Goal: Information Seeking & Learning: Learn about a topic

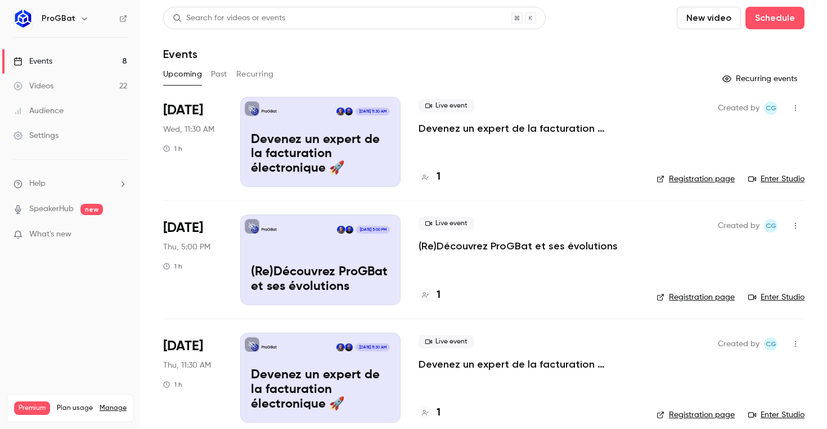
click at [212, 81] on button "Past" at bounding box center [219, 74] width 16 height 18
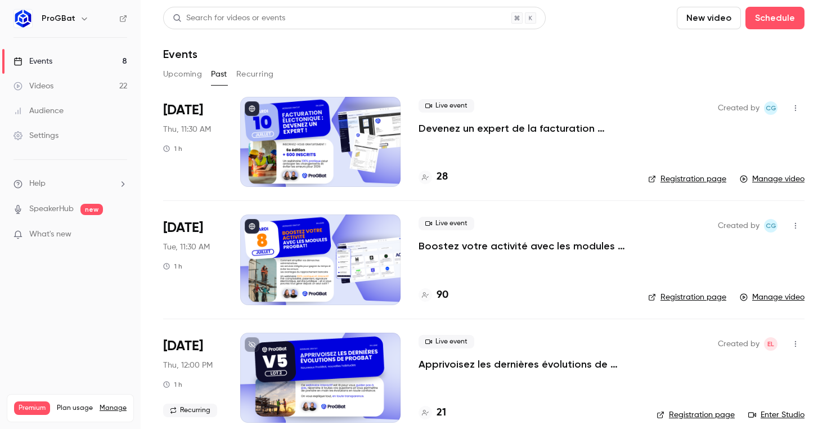
click at [433, 134] on p "Devenez un expert de la facturation électronique 🚀" at bounding box center [525, 129] width 212 height 14
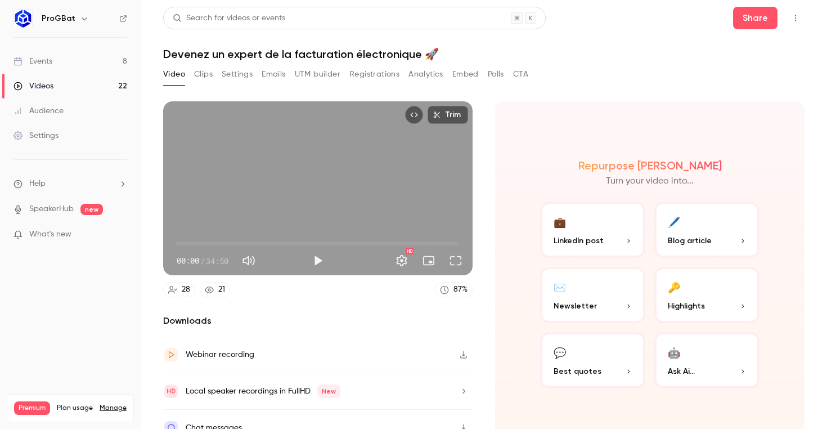
click at [203, 69] on button "Clips" at bounding box center [203, 74] width 19 height 18
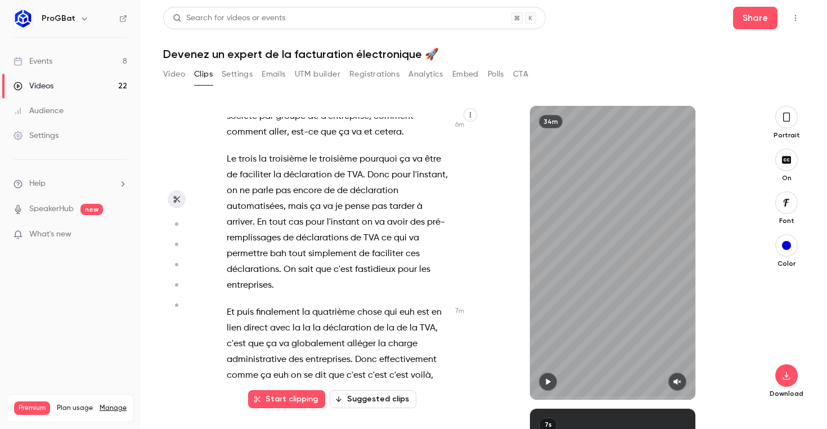
scroll to position [2353, 0]
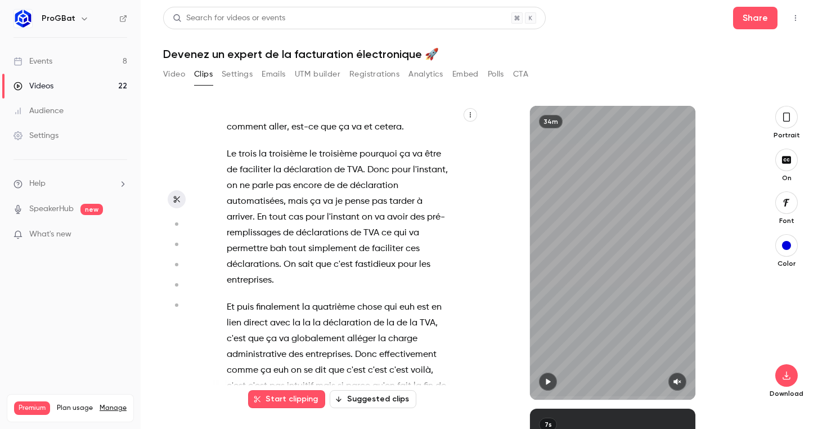
click at [330, 331] on span "globalement" at bounding box center [317, 339] width 53 height 16
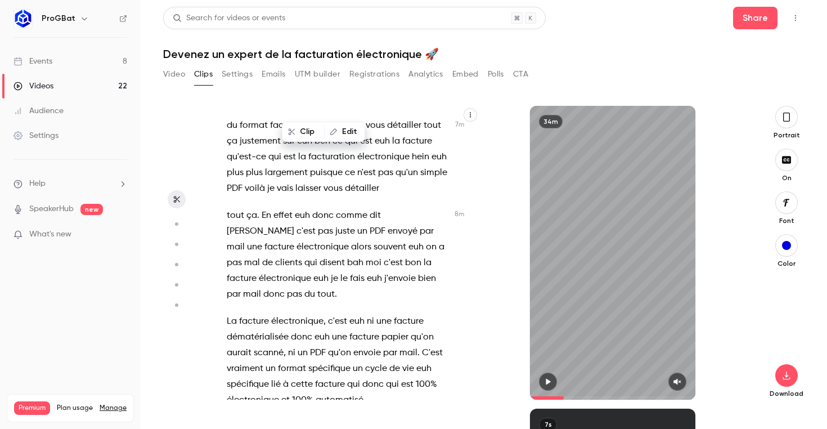
scroll to position [2788, 0]
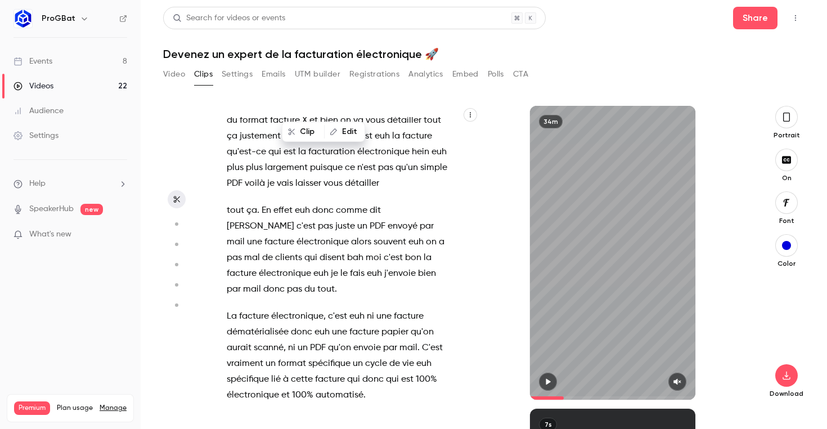
click at [286, 308] on span "électronique" at bounding box center [297, 316] width 52 height 16
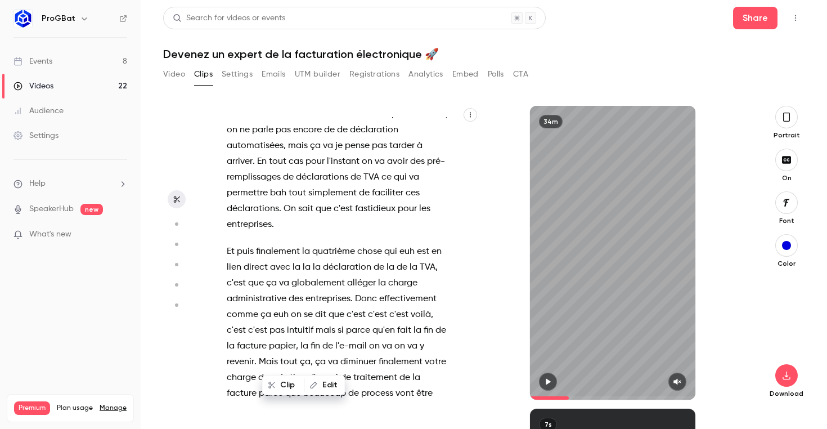
click at [312, 247] on span at bounding box center [311, 251] width 2 height 9
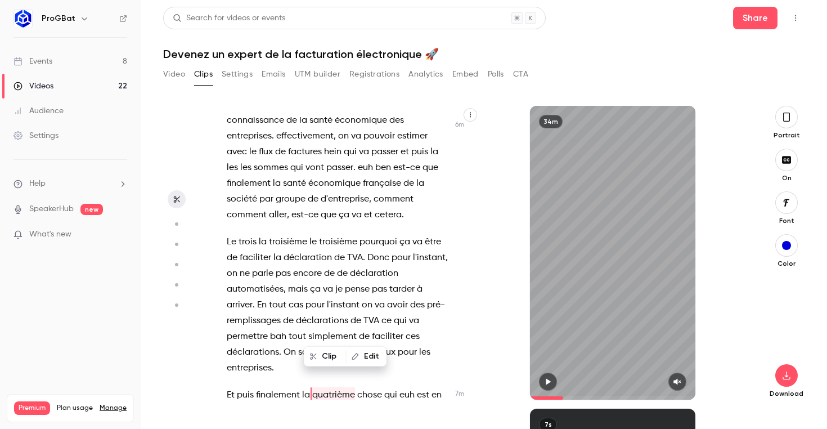
scroll to position [2250, 0]
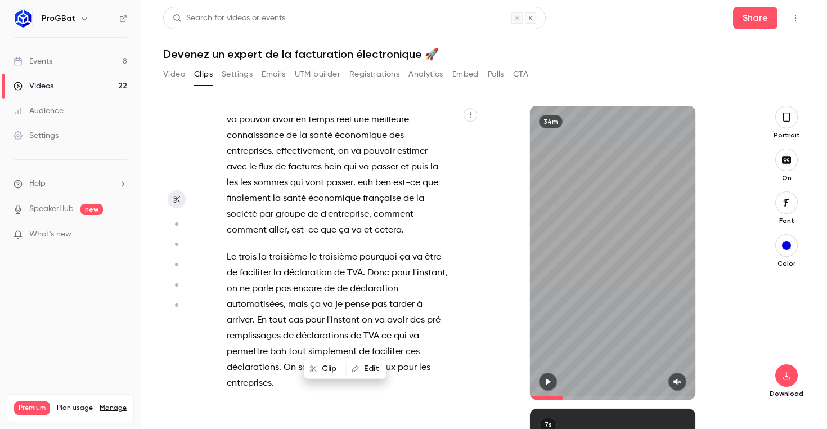
click at [288, 265] on span "déclaration" at bounding box center [308, 273] width 48 height 16
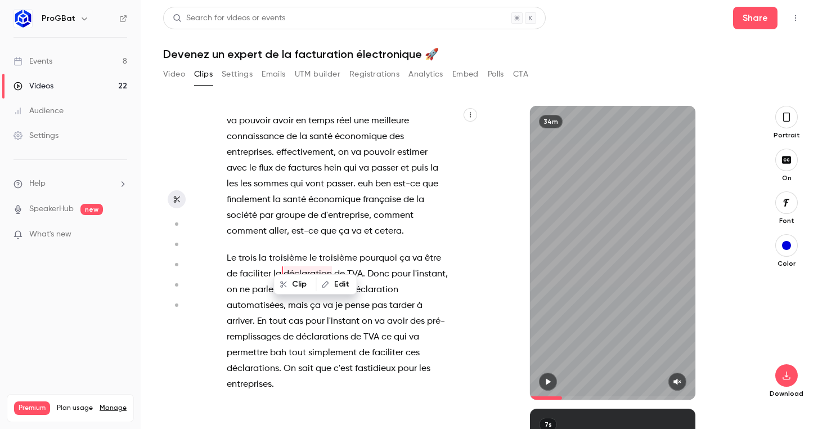
click at [296, 208] on span "groupe" at bounding box center [291, 216] width 30 height 16
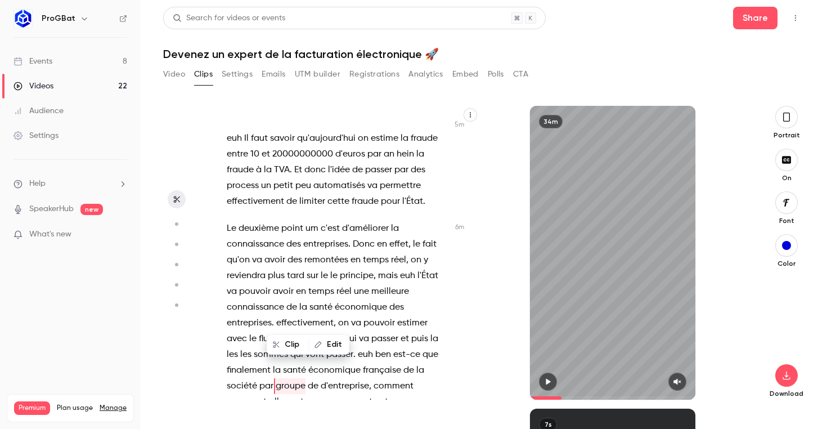
click at [284, 178] on span "petit" at bounding box center [283, 186] width 20 height 16
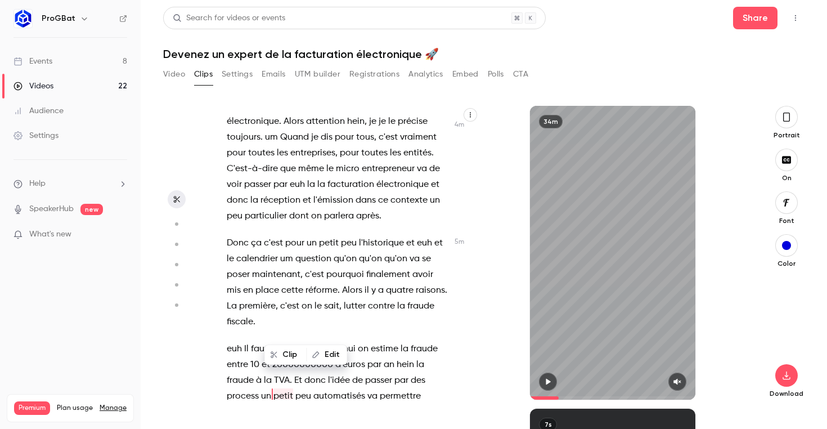
click at [289, 251] on span "um" at bounding box center [286, 259] width 13 height 16
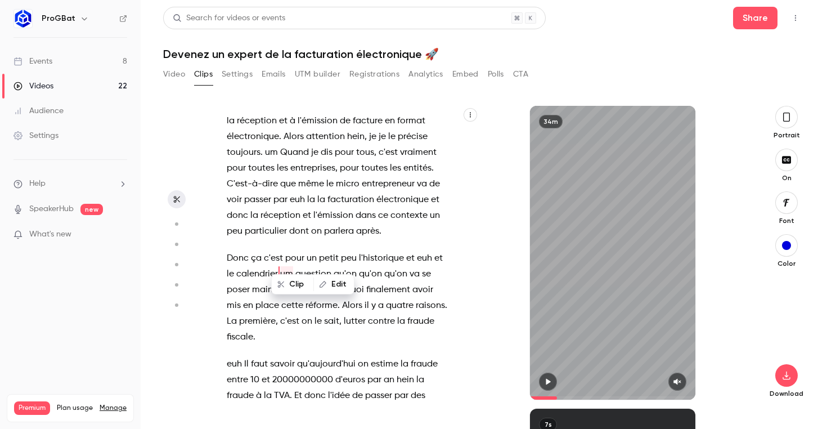
click at [237, 250] on span "Donc" at bounding box center [238, 258] width 22 height 16
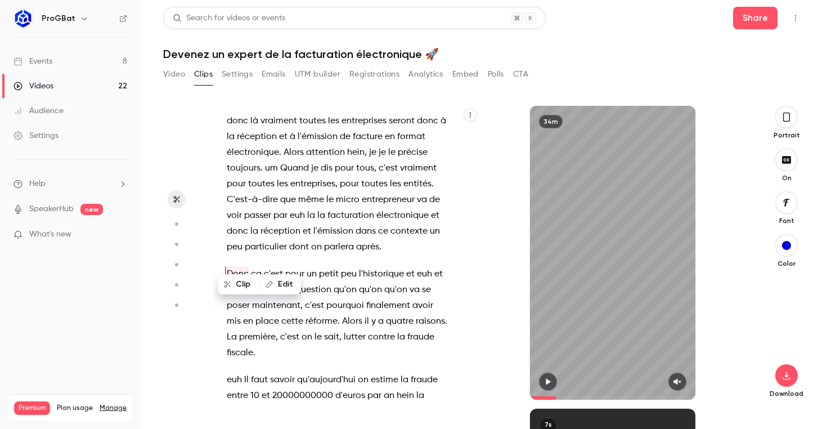
scroll to position [0, 0]
click at [253, 345] on span "." at bounding box center [254, 353] width 2 height 16
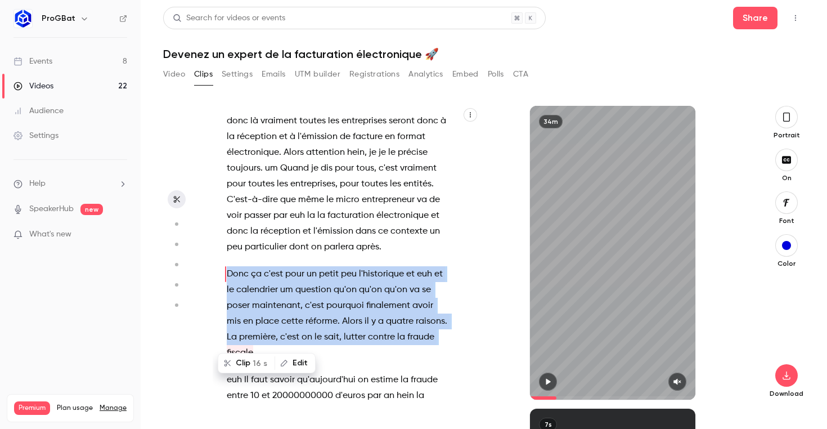
click at [553, 383] on button "button" at bounding box center [548, 382] width 18 height 18
click at [674, 378] on icon "button" at bounding box center [677, 382] width 9 height 8
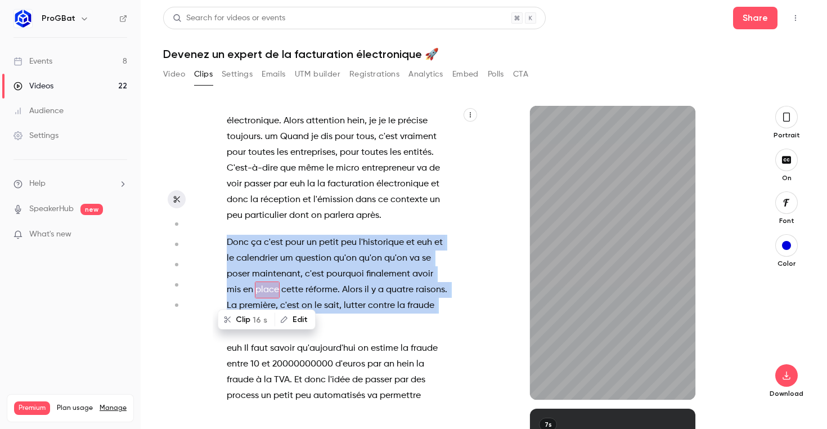
scroll to position [1884, 0]
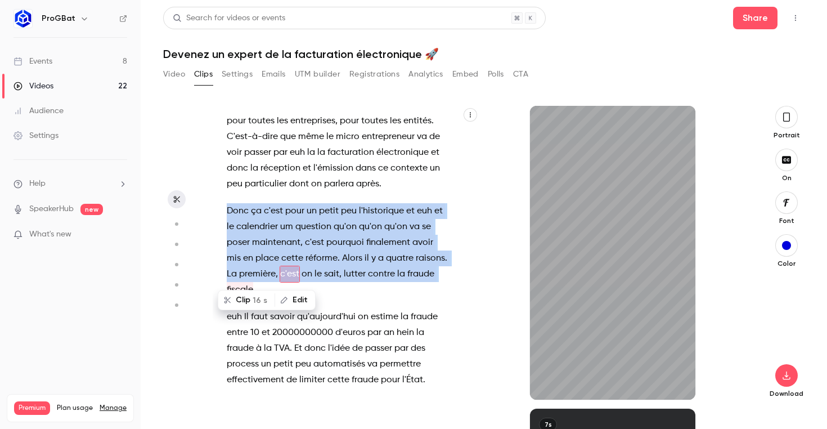
click at [258, 145] on span "passer" at bounding box center [257, 153] width 27 height 16
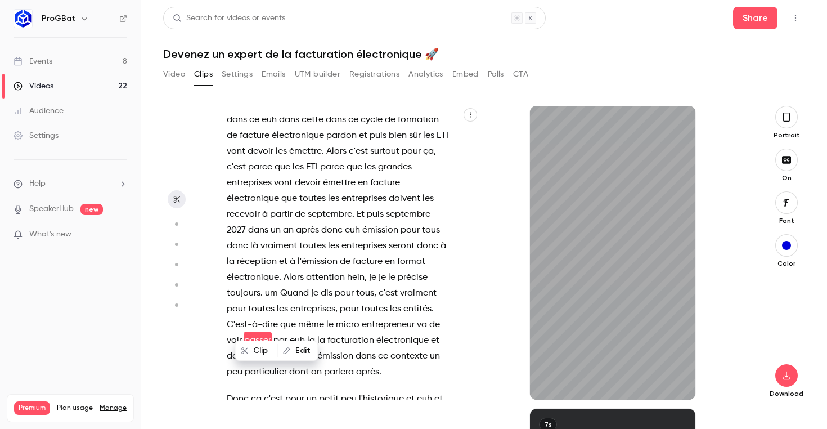
click at [258, 254] on span "réception" at bounding box center [257, 262] width 40 height 16
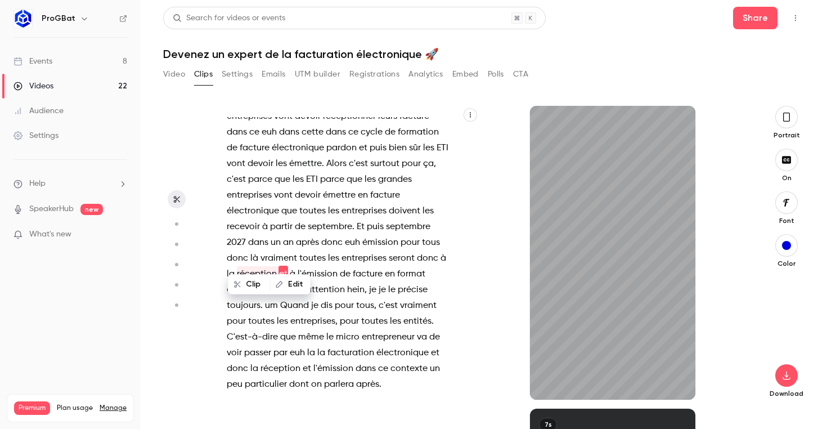
click at [239, 219] on span "recevoir" at bounding box center [243, 227] width 33 height 16
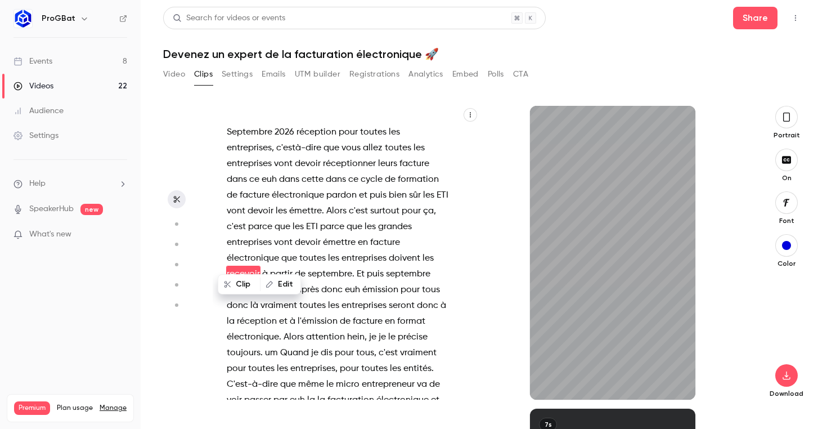
click at [251, 187] on span "facture" at bounding box center [255, 195] width 30 height 16
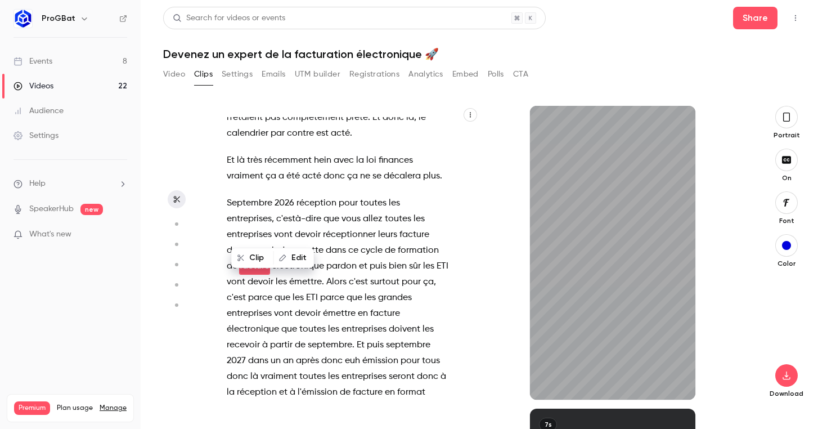
scroll to position [1574, 0]
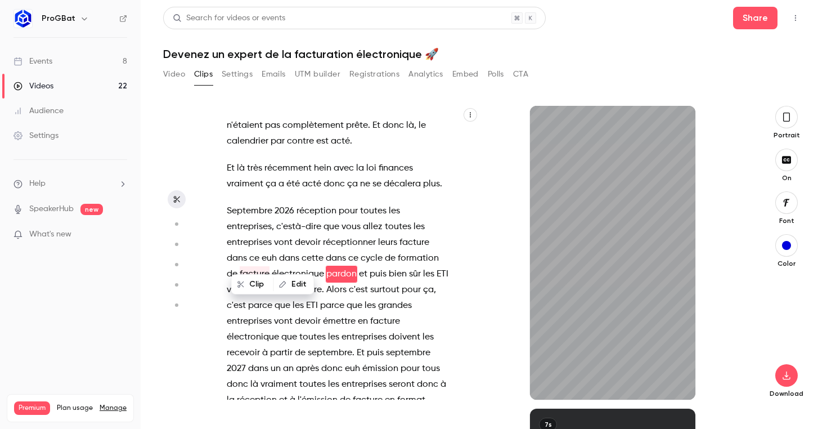
click at [235, 203] on span "Septembre" at bounding box center [250, 211] width 46 height 16
type input "*****"
click at [174, 80] on button "Video" at bounding box center [174, 74] width 22 height 18
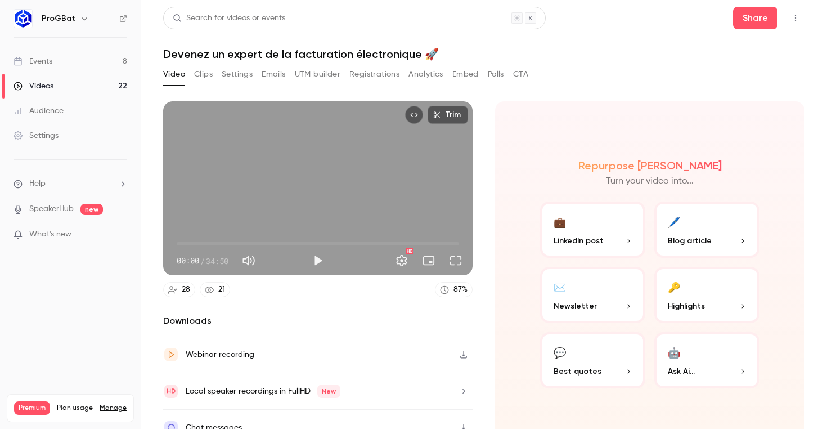
click at [173, 77] on button "Video" at bounding box center [174, 74] width 22 height 18
click at [113, 90] on link "Videos 22" at bounding box center [70, 86] width 141 height 25
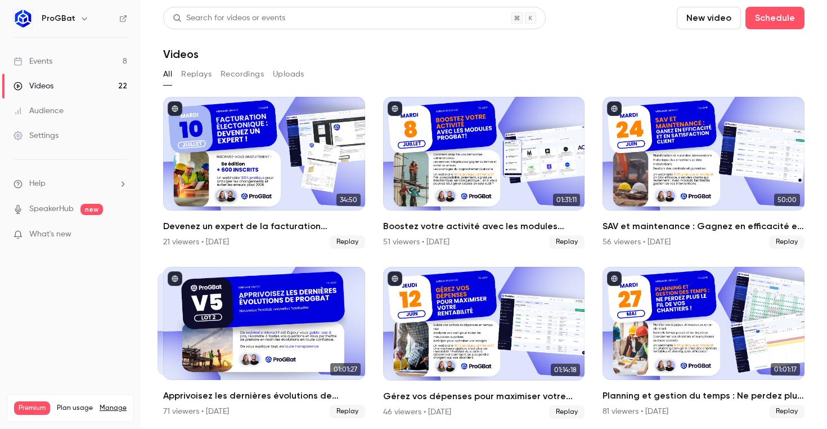
click at [198, 76] on button "Replays" at bounding box center [196, 74] width 30 height 18
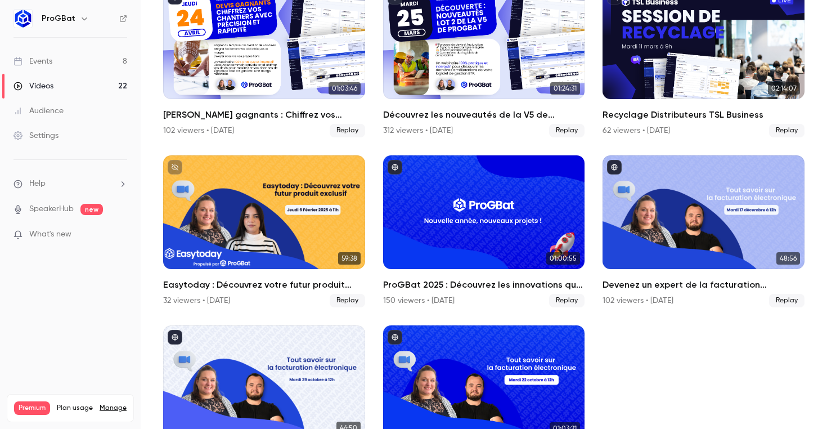
scroll to position [682, 0]
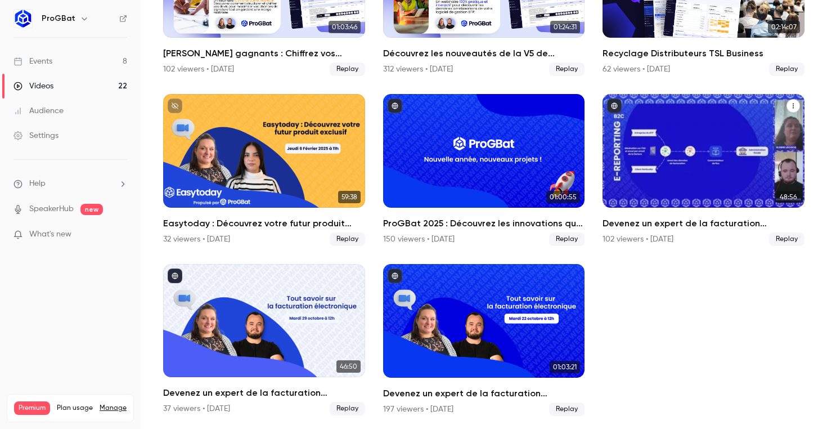
click at [718, 179] on div "Devenez un expert de la facturation électronique 🚀" at bounding box center [704, 151] width 202 height 114
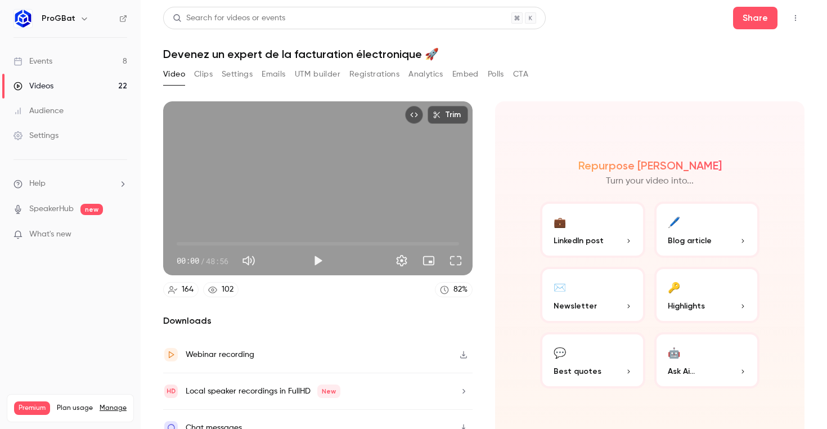
click at [358, 70] on button "Registrations" at bounding box center [374, 74] width 50 height 18
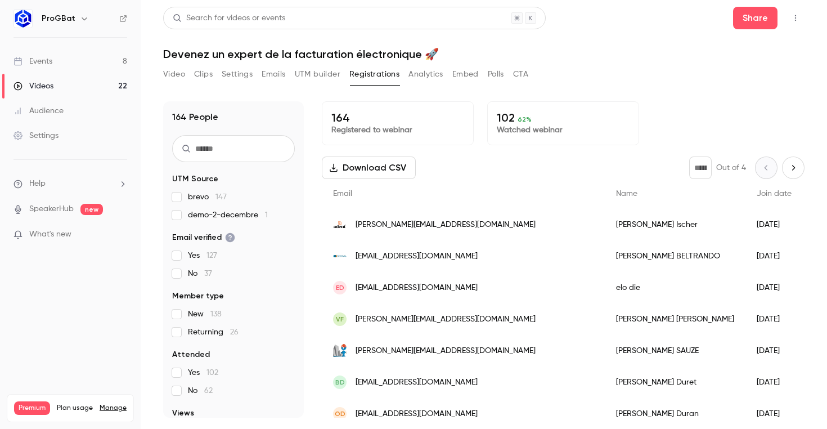
click at [221, 150] on input "text" at bounding box center [233, 148] width 123 height 27
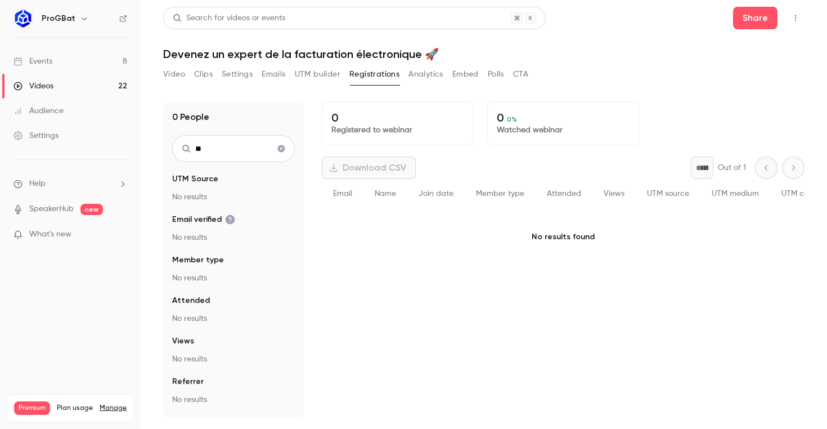
type input "*"
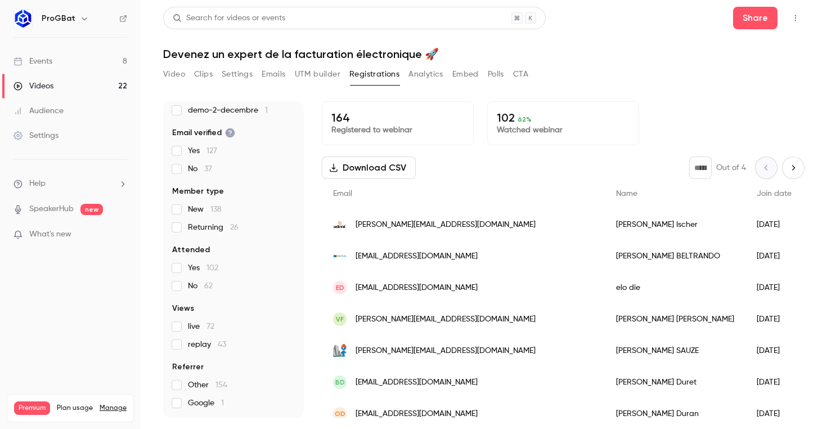
scroll to position [43, 0]
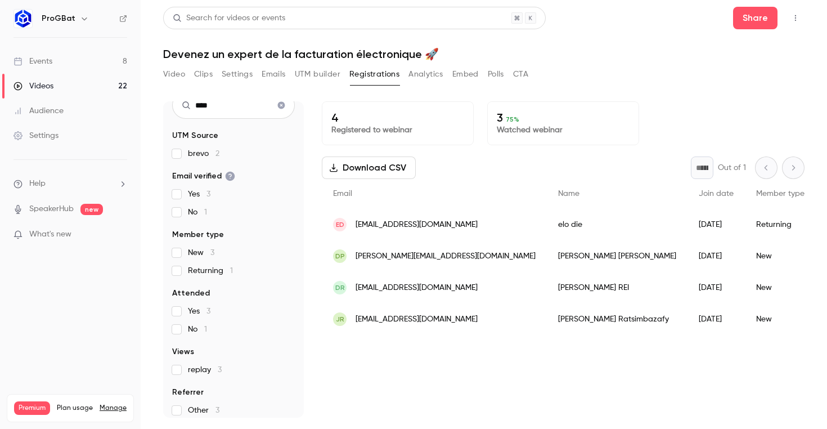
type input "*****"
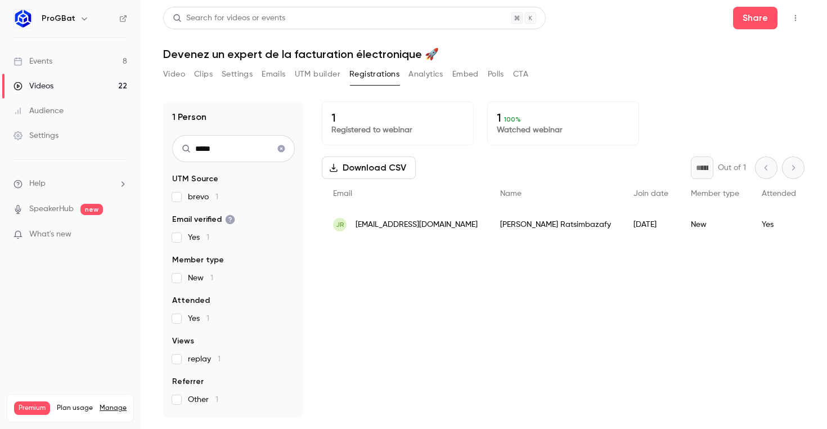
click at [75, 92] on link "Videos 22" at bounding box center [70, 86] width 141 height 25
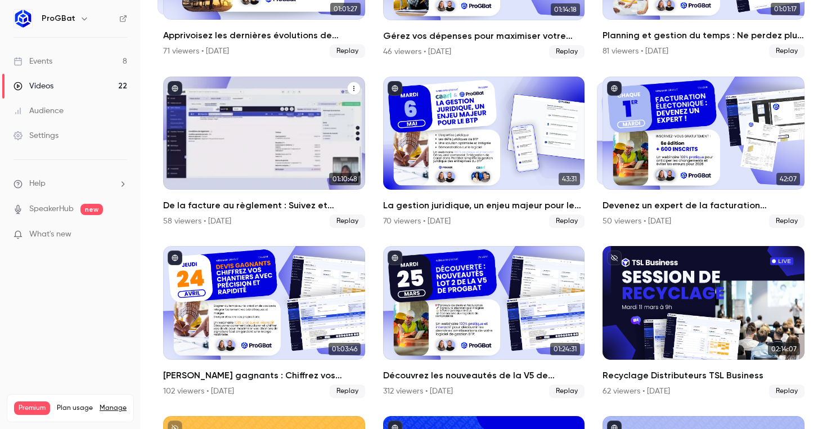
scroll to position [355, 0]
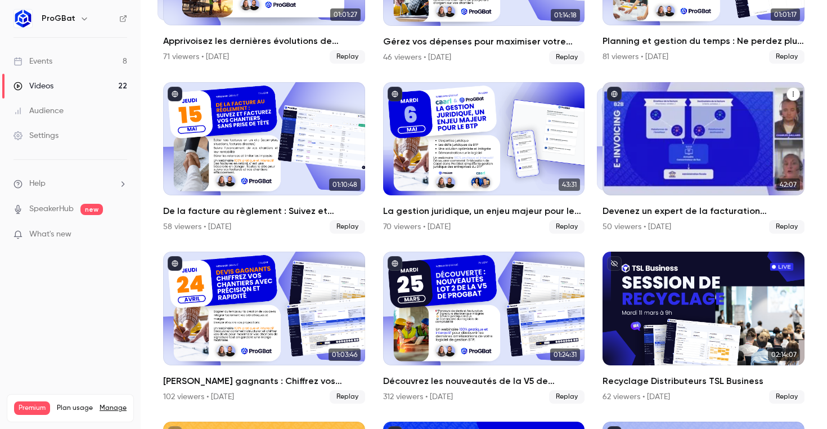
click at [658, 167] on div "Devenez un expert de la facturation électronique 🚀" at bounding box center [704, 139] width 202 height 114
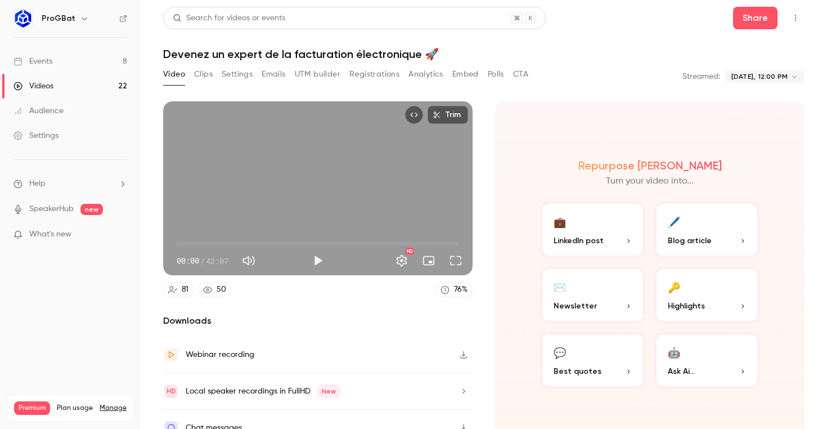
click at [277, 70] on button "Emails" at bounding box center [274, 74] width 24 height 18
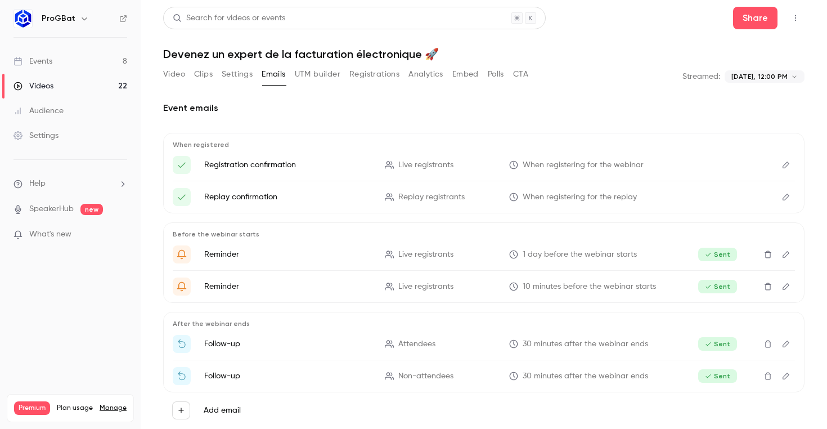
click at [360, 79] on button "Registrations" at bounding box center [374, 74] width 50 height 18
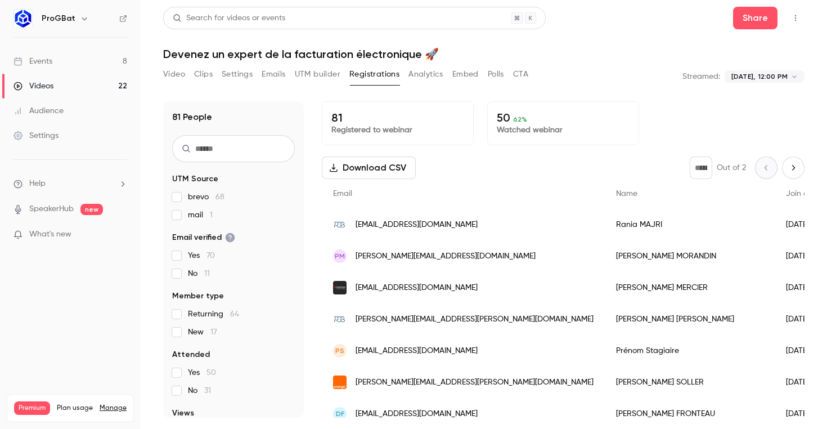
click at [260, 147] on input "text" at bounding box center [233, 148] width 123 height 27
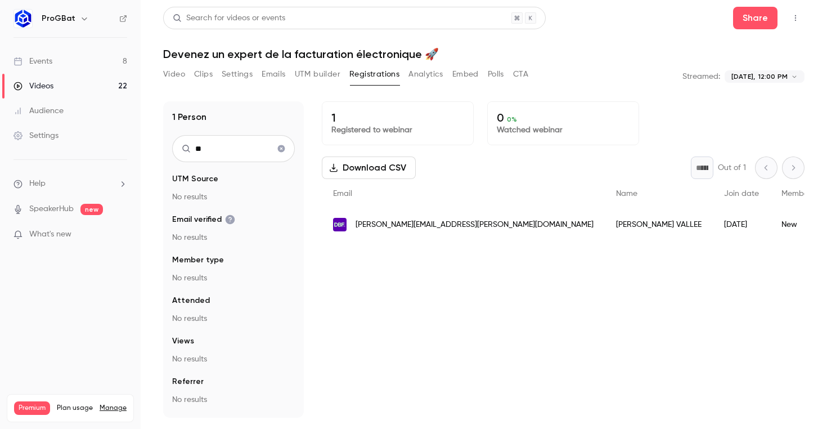
type input "*"
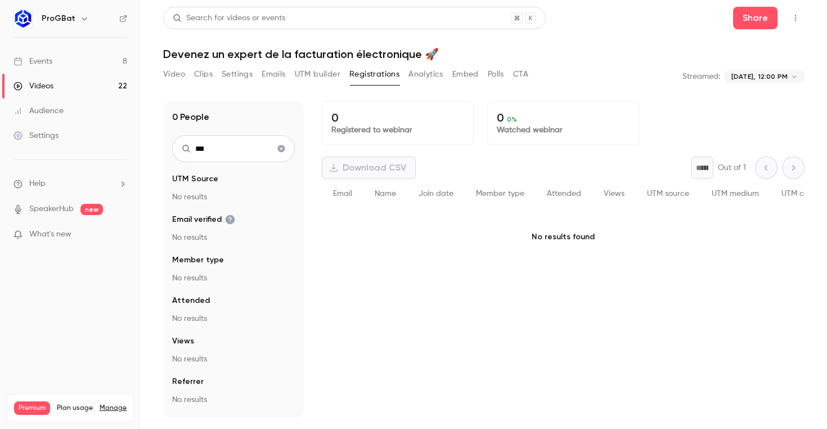
type input "***"
click at [59, 108] on div "Audience" at bounding box center [39, 110] width 50 height 11
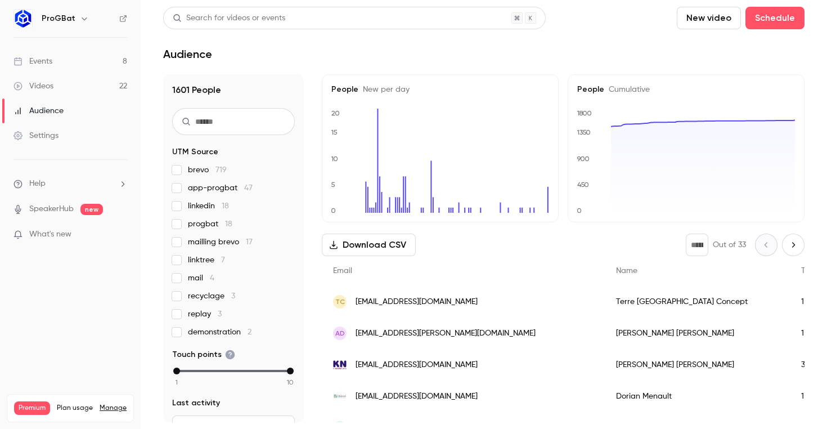
click at [252, 131] on input "text" at bounding box center [233, 121] width 123 height 27
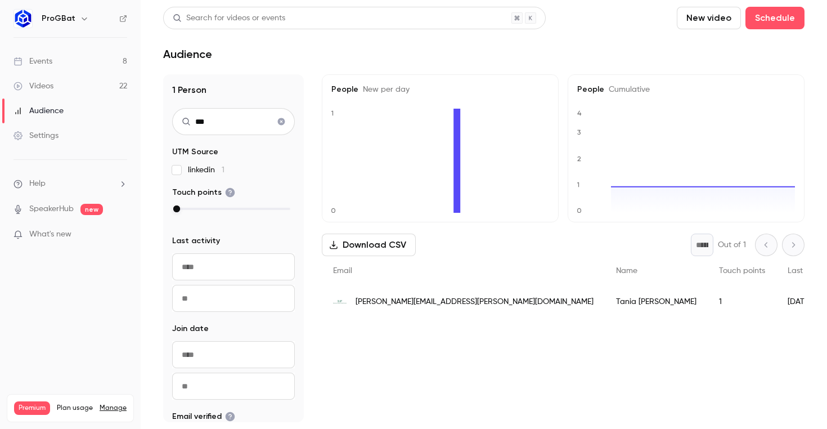
type input "***"
click at [605, 304] on div "Tania SADRANI" at bounding box center [656, 302] width 103 height 32
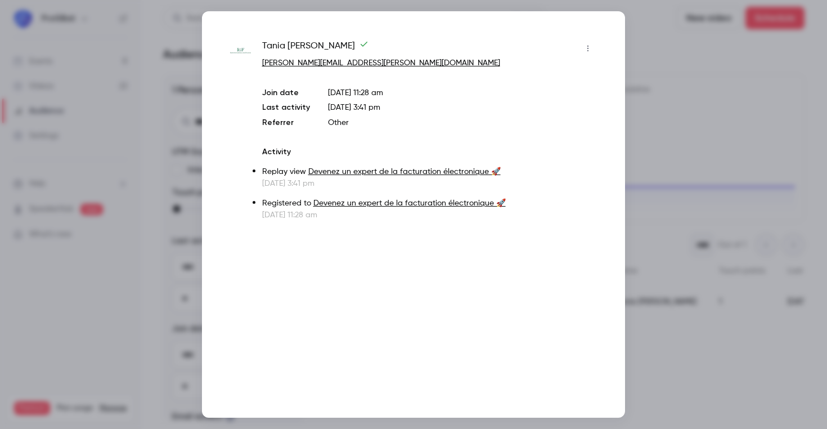
click at [400, 172] on link "Devenez un expert de la facturation électronique 🚀" at bounding box center [404, 172] width 192 height 8
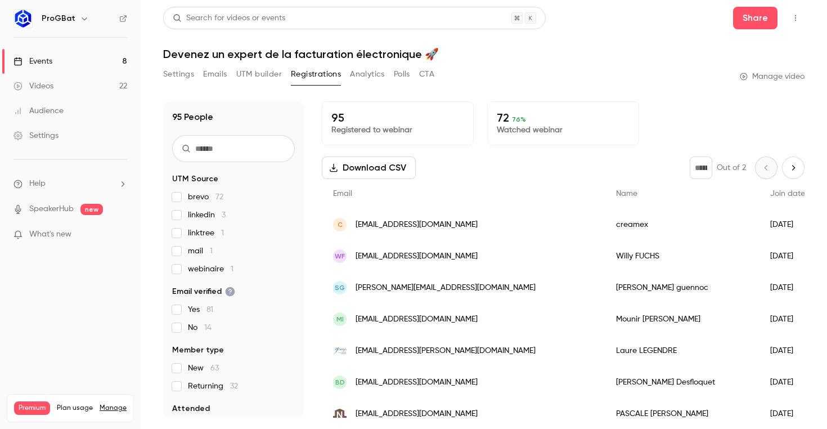
click at [188, 71] on button "Settings" at bounding box center [178, 74] width 31 height 18
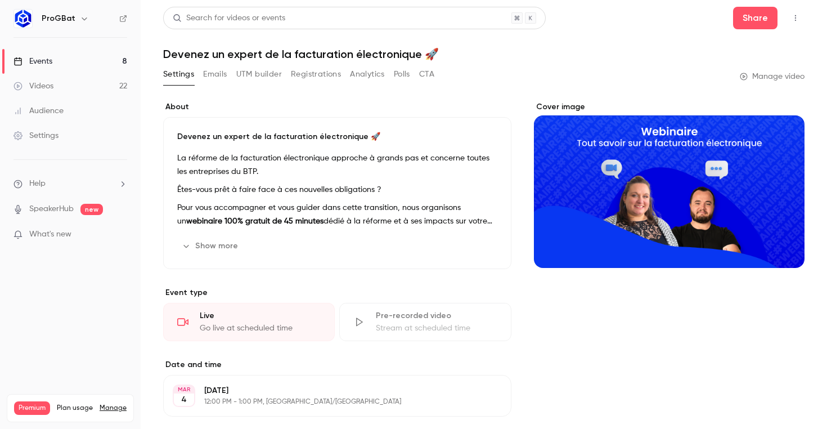
click at [60, 113] on div "Audience" at bounding box center [39, 110] width 50 height 11
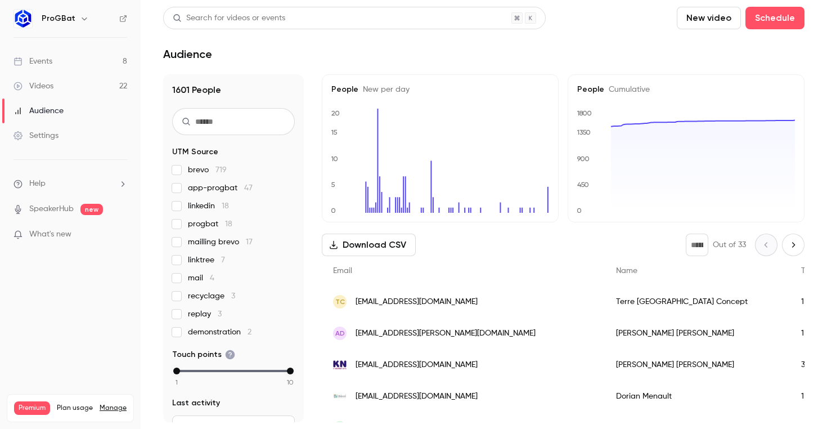
click at [212, 117] on input "text" at bounding box center [233, 121] width 123 height 27
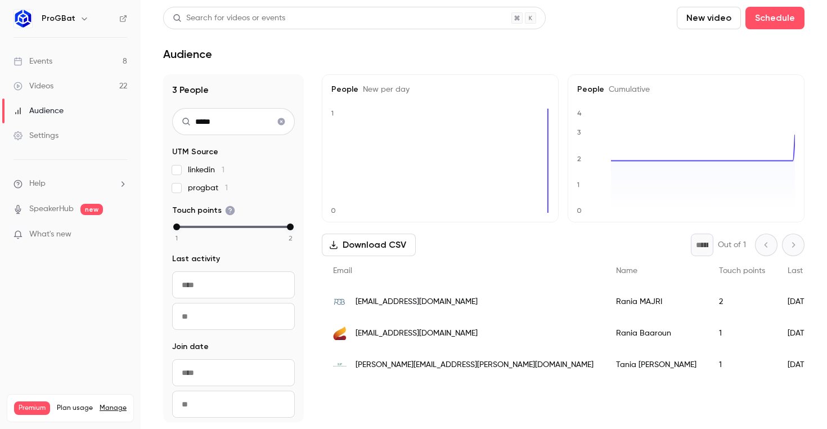
type input "*****"
click at [405, 363] on span "tania.sadrani@dgfip.finances.gouv.fr" at bounding box center [475, 365] width 238 height 12
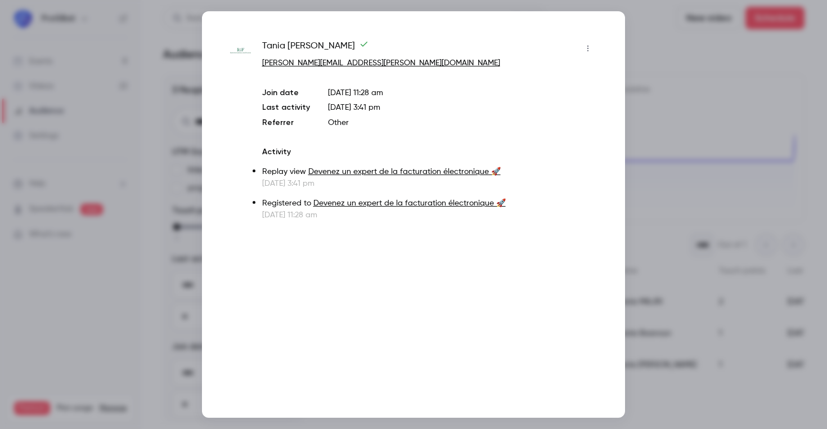
click at [368, 199] on link "Devenez un expert de la facturation électronique 🚀" at bounding box center [409, 203] width 192 height 8
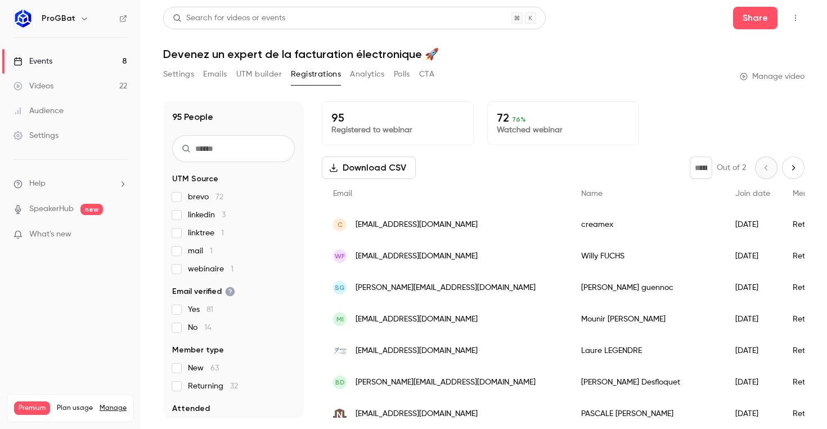
click at [451, 264] on div "WF [EMAIL_ADDRESS][DOMAIN_NAME]" at bounding box center [446, 256] width 248 height 32
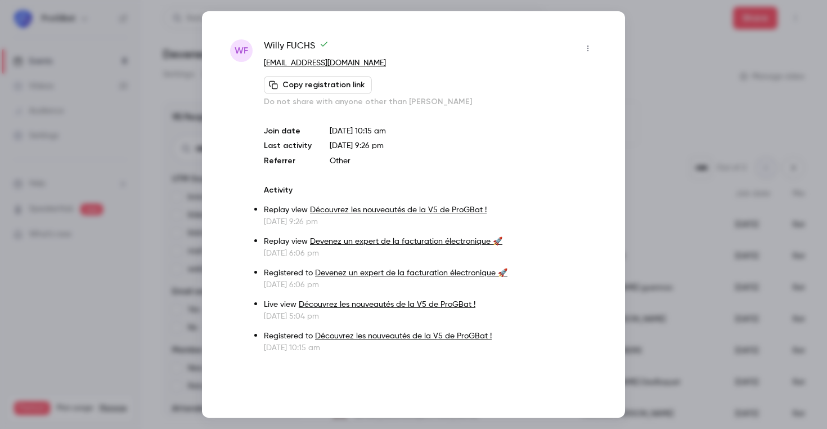
click at [661, 219] on div at bounding box center [413, 214] width 827 height 429
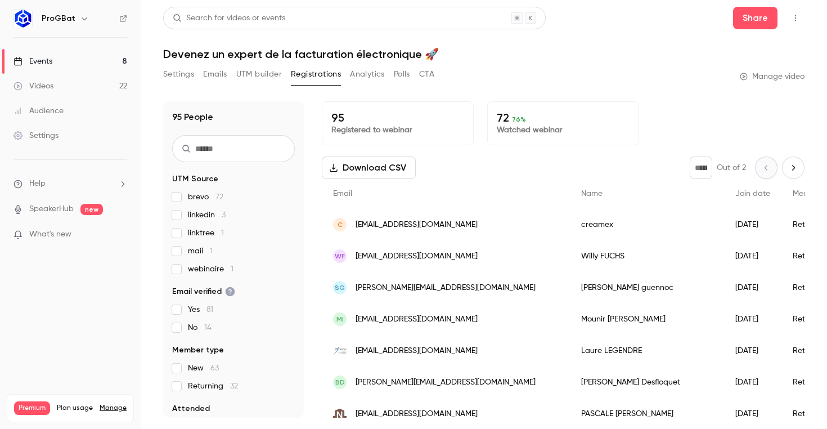
click at [168, 80] on button "Settings" at bounding box center [178, 74] width 31 height 18
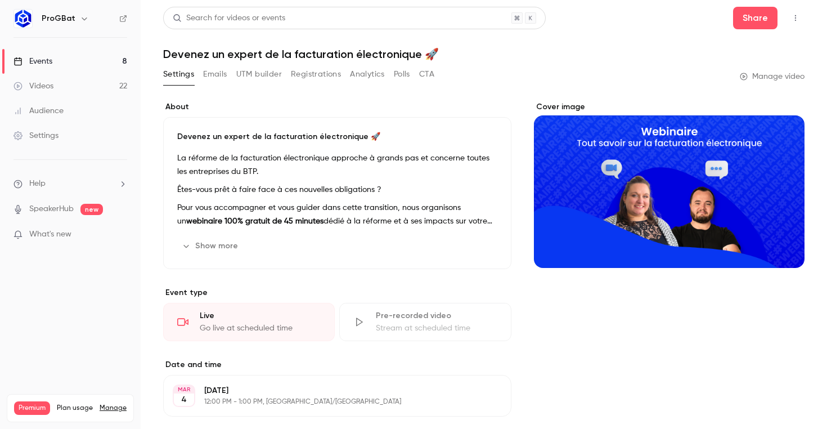
click at [218, 76] on button "Emails" at bounding box center [215, 74] width 24 height 18
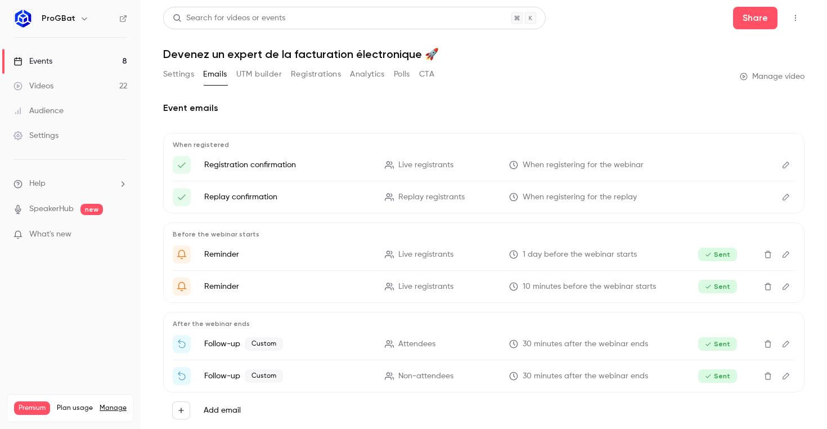
click at [243, 77] on button "UTM builder" at bounding box center [259, 74] width 46 height 18
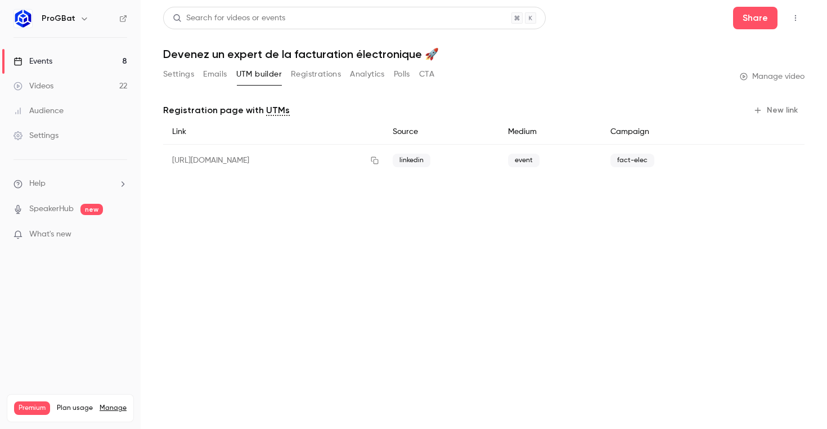
click at [177, 75] on button "Settings" at bounding box center [178, 74] width 31 height 18
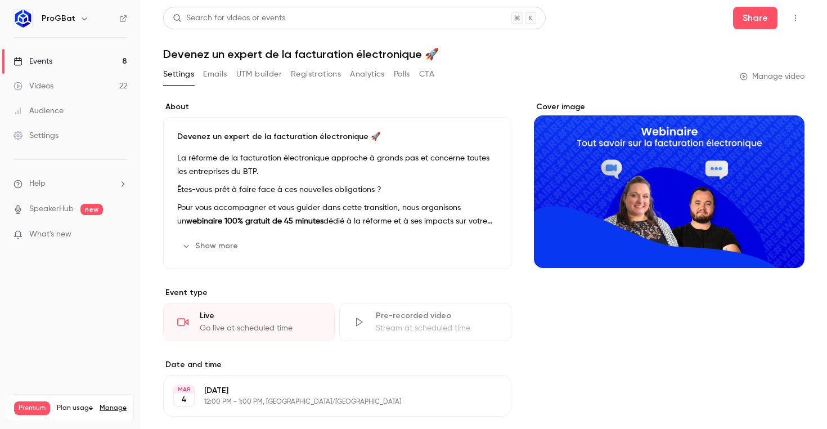
click at [74, 66] on link "Events 8" at bounding box center [70, 61] width 141 height 25
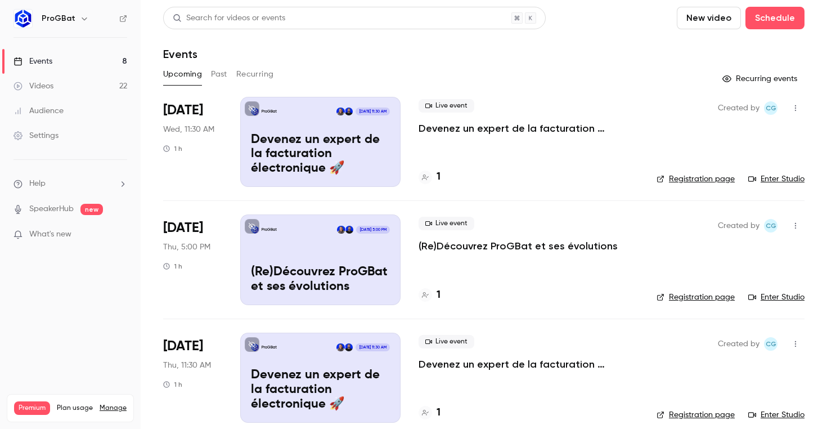
click at [219, 81] on button "Past" at bounding box center [219, 74] width 16 height 18
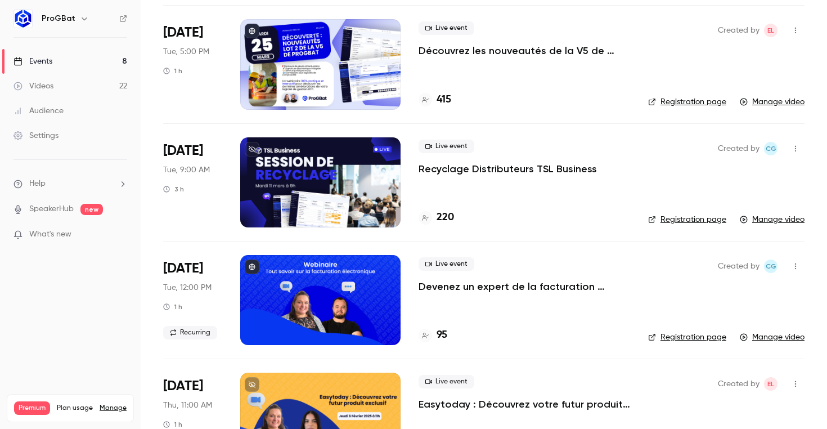
scroll to position [1757, 0]
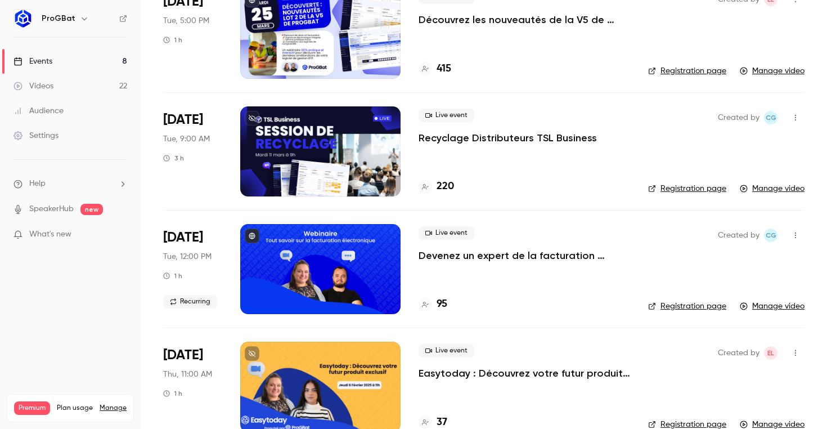
click at [450, 250] on p "Devenez un expert de la facturation électronique 🚀" at bounding box center [525, 256] width 212 height 14
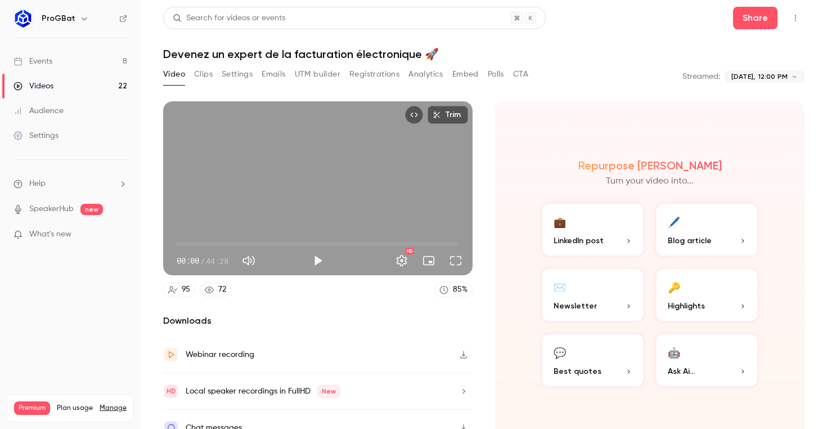
click at [195, 69] on button "Clips" at bounding box center [203, 74] width 19 height 18
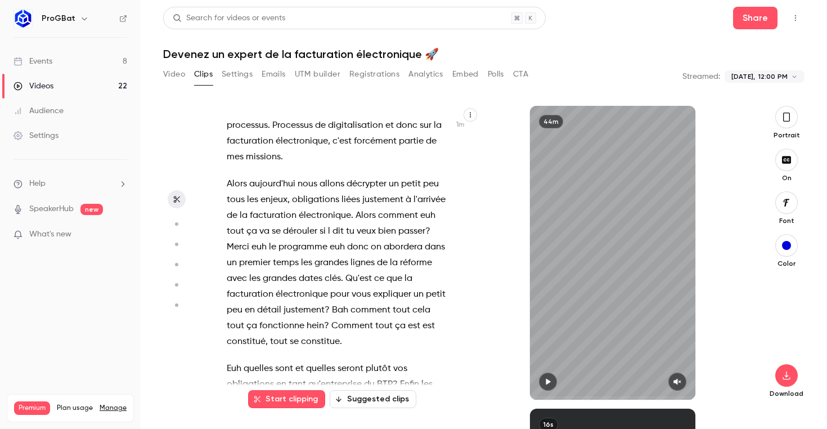
click at [279, 205] on span "enjeux" at bounding box center [274, 200] width 27 height 16
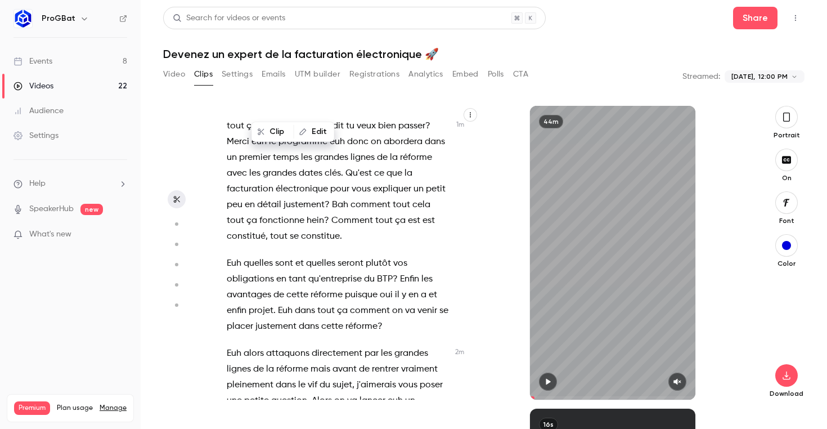
click at [331, 213] on span "Comment" at bounding box center [352, 221] width 42 height 16
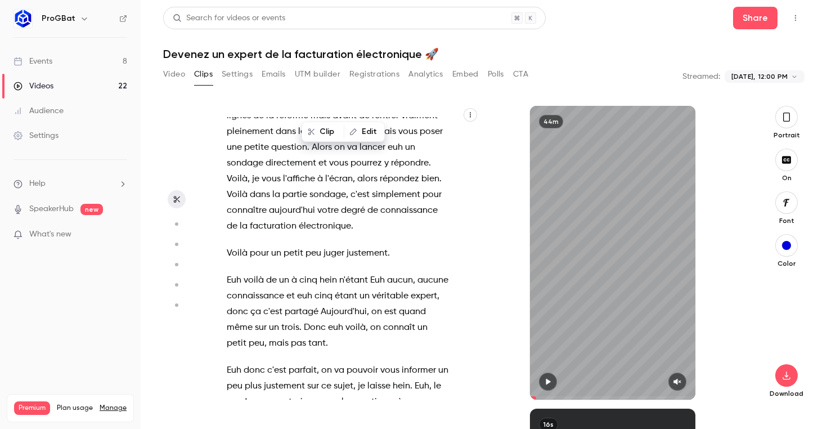
click at [282, 214] on span "aujourd'hui" at bounding box center [292, 211] width 46 height 16
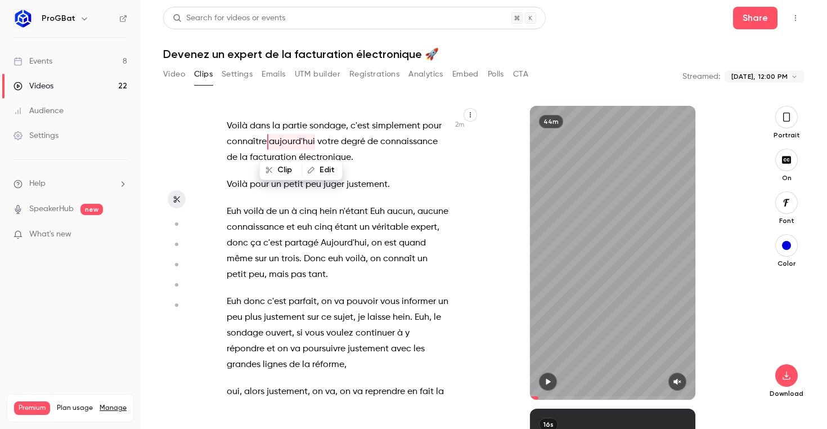
scroll to position [822, 0]
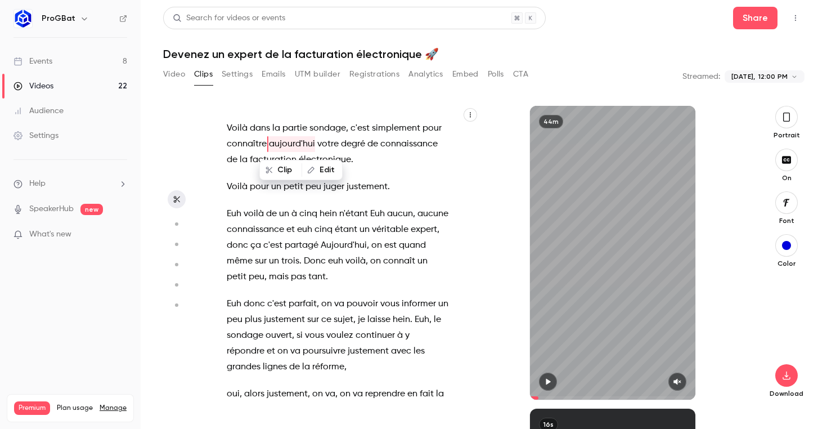
click at [252, 248] on span "ça" at bounding box center [255, 245] width 11 height 16
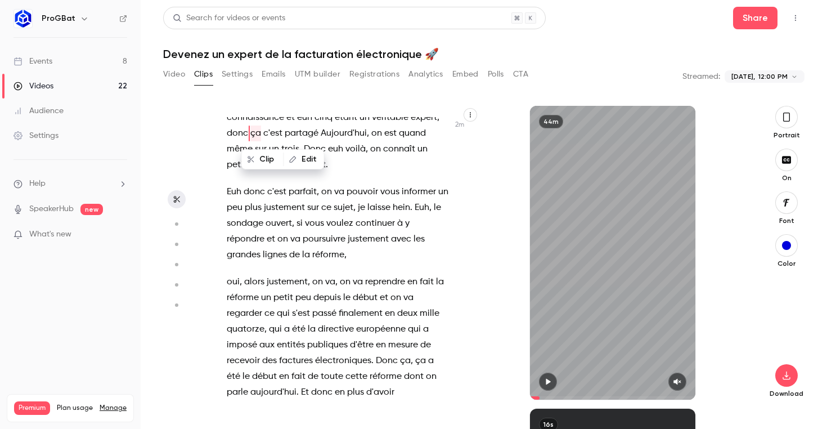
click at [261, 190] on span "donc" at bounding box center [254, 192] width 21 height 16
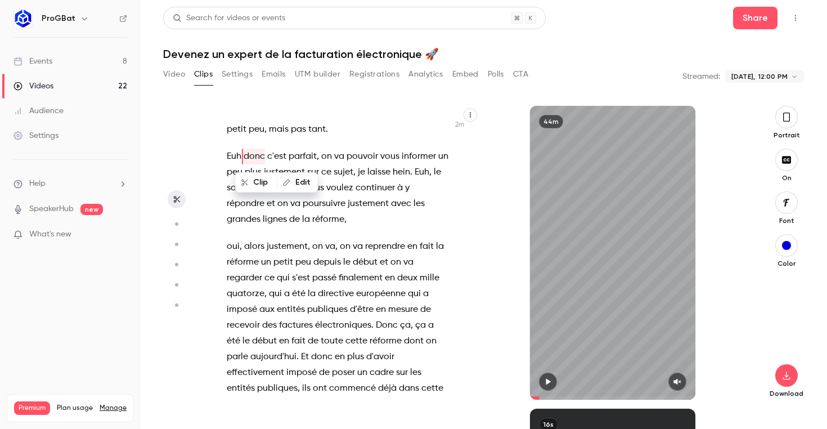
click at [282, 283] on span "qui" at bounding box center [283, 278] width 13 height 16
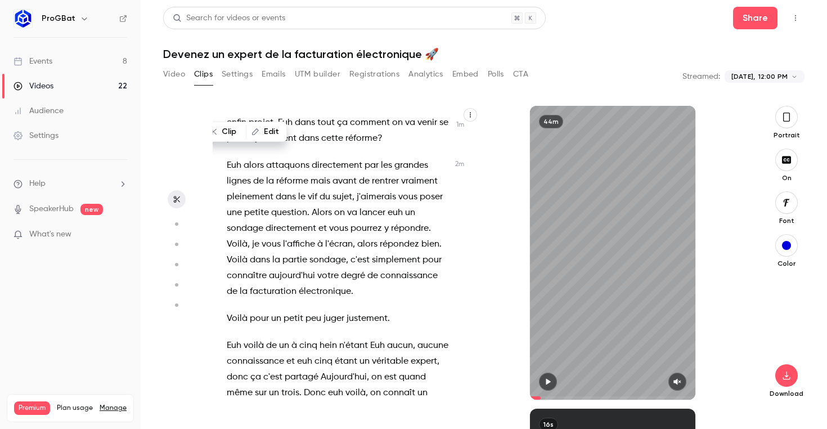
scroll to position [0, 0]
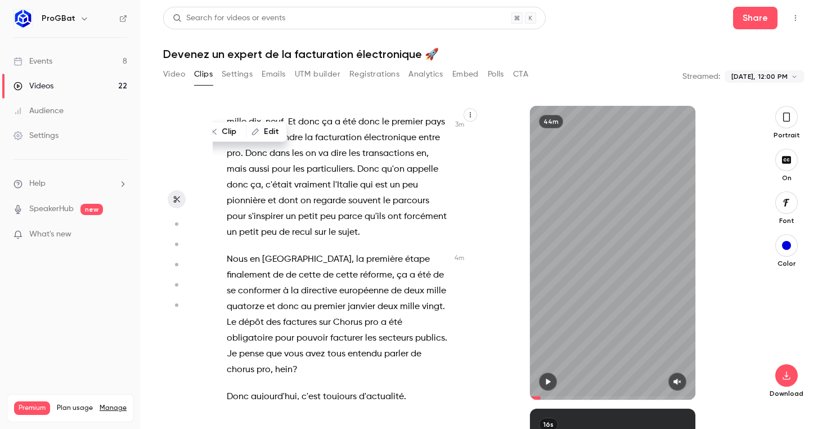
click at [360, 276] on span "réforme" at bounding box center [376, 275] width 32 height 16
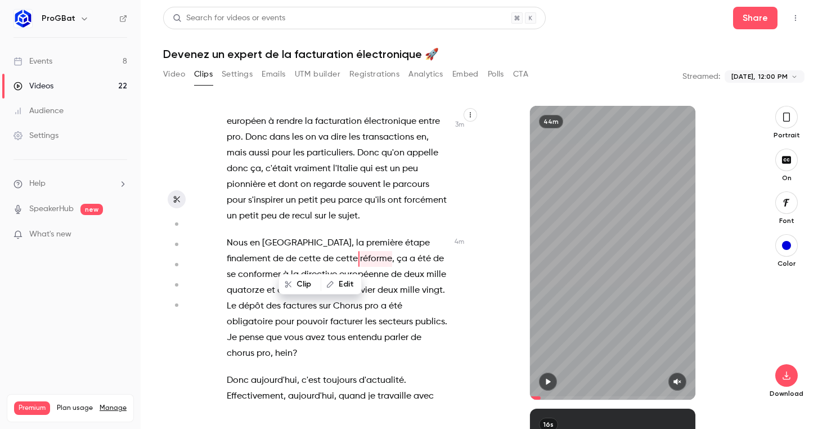
scroll to position [1358, 0]
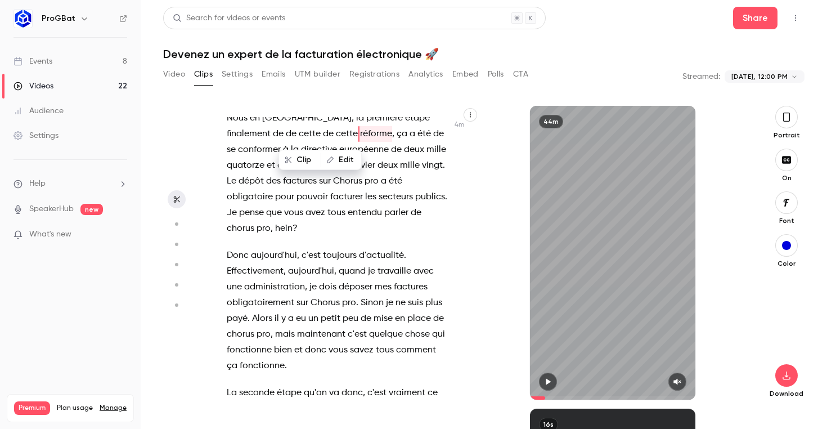
click at [295, 281] on p "Donc [DATE] , c'est toujours d'actualité . Effectivement , [DATE] , quand je tr…" at bounding box center [338, 311] width 222 height 126
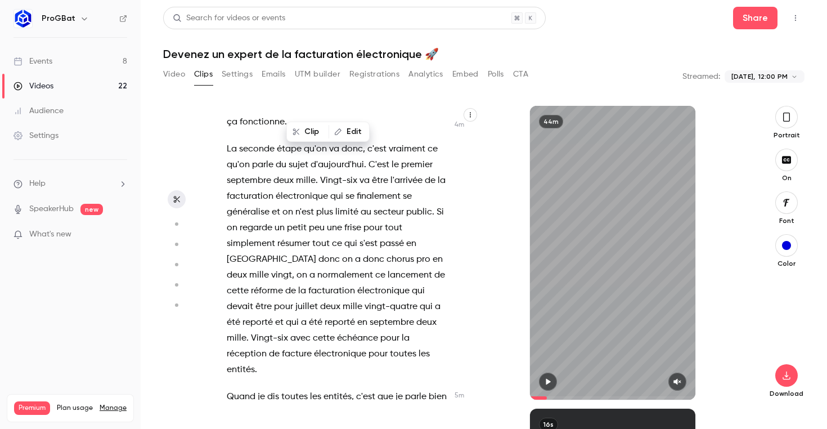
scroll to position [1731, 0]
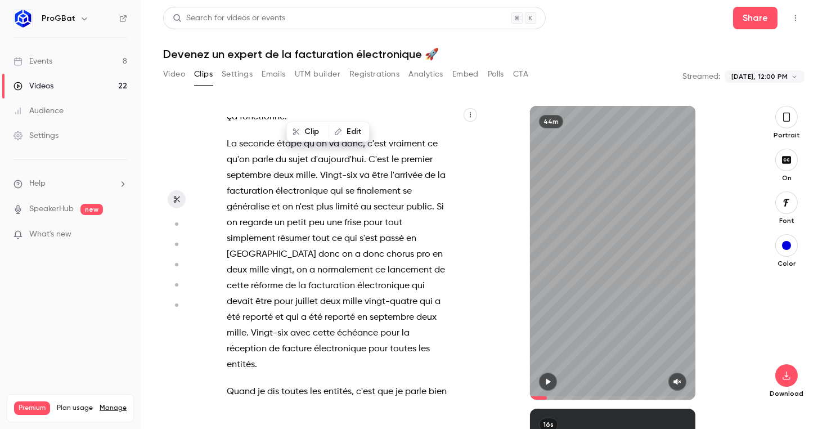
click at [286, 384] on span "toutes" at bounding box center [294, 392] width 26 height 16
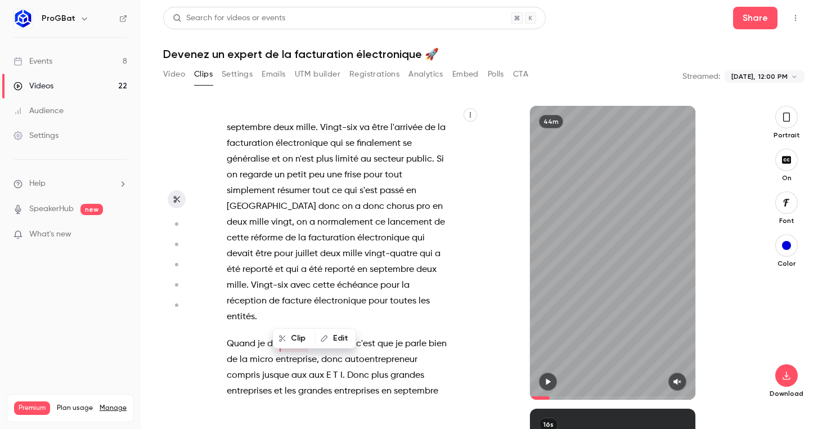
click at [257, 167] on span "regarde" at bounding box center [256, 175] width 33 height 16
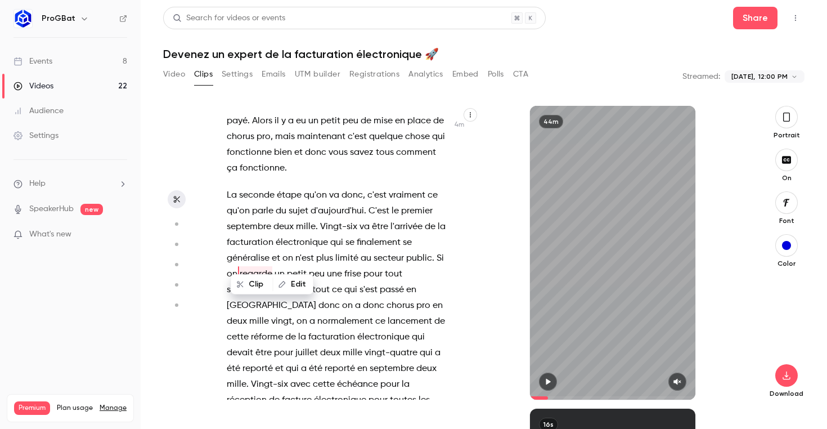
click at [257, 160] on span "fonctionne" at bounding box center [262, 168] width 45 height 16
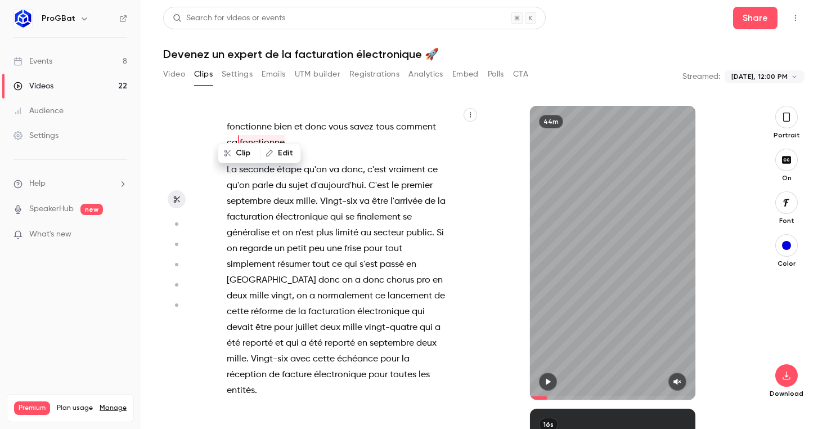
scroll to position [0, 0]
click at [288, 351] on span "Vingt-six" at bounding box center [269, 359] width 37 height 16
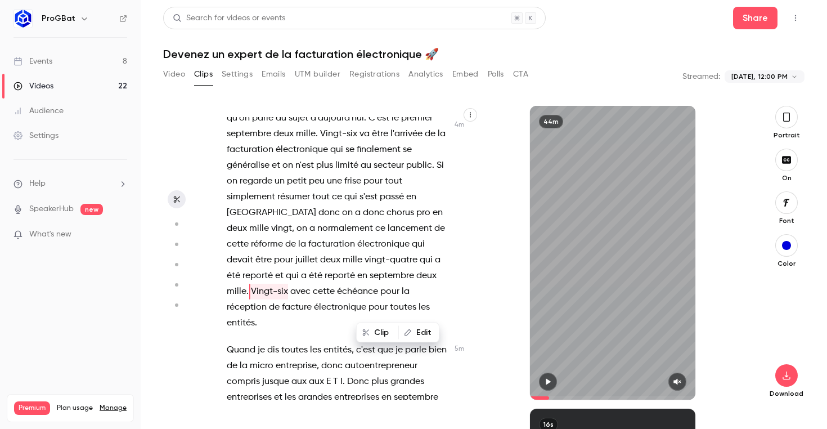
scroll to position [1774, 0]
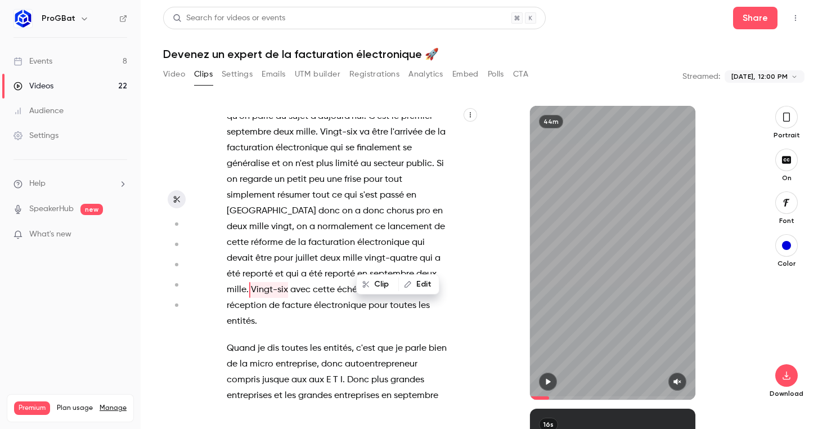
click at [375, 219] on span "ce" at bounding box center [380, 227] width 10 height 16
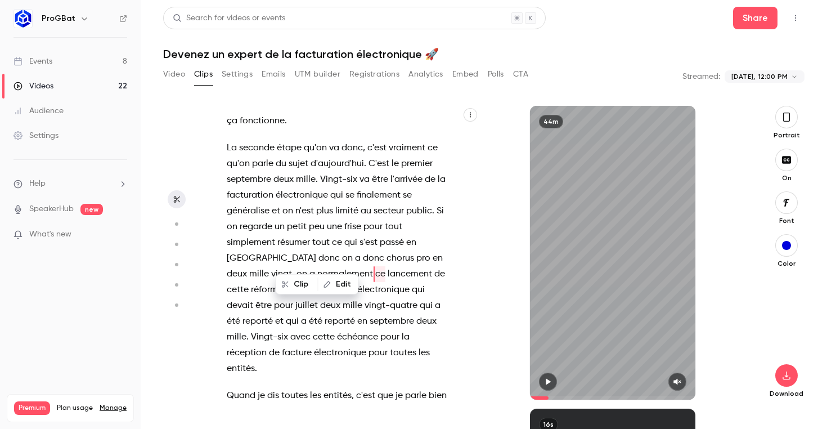
click at [324, 172] on span "Vingt-six" at bounding box center [338, 180] width 37 height 16
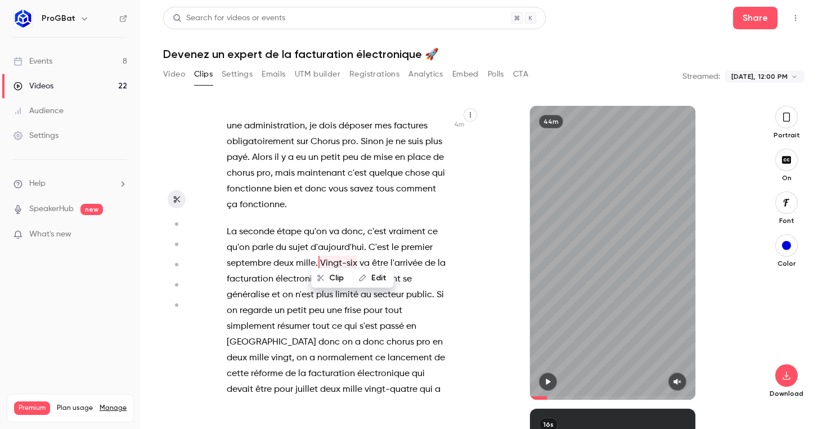
scroll to position [1632, 0]
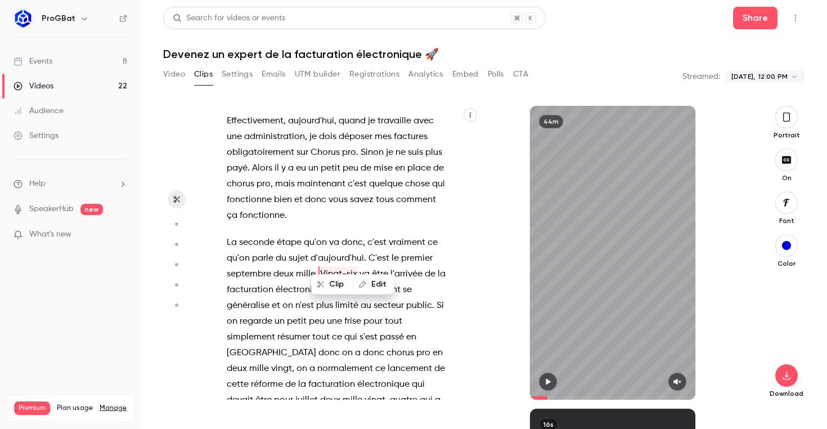
click at [223, 227] on div "et bonjour à toutes et à tous et bienvenue dans ce cinquième rendez-vous dédié …" at bounding box center [343, 258] width 261 height 282
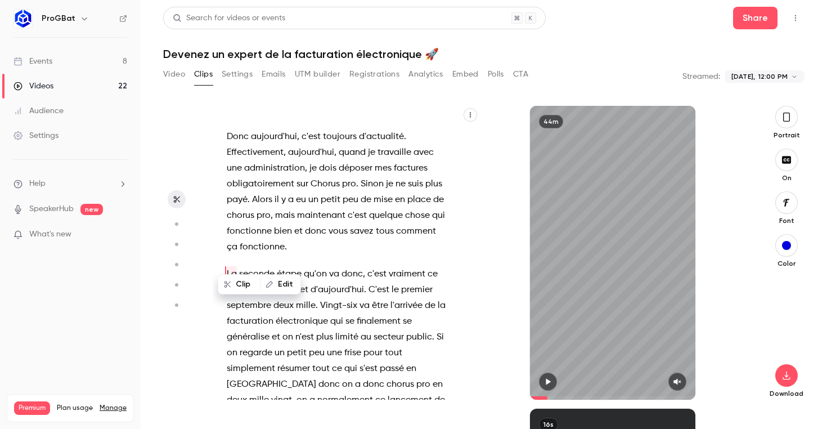
click at [340, 282] on span "d'aujourd'hui" at bounding box center [337, 290] width 53 height 16
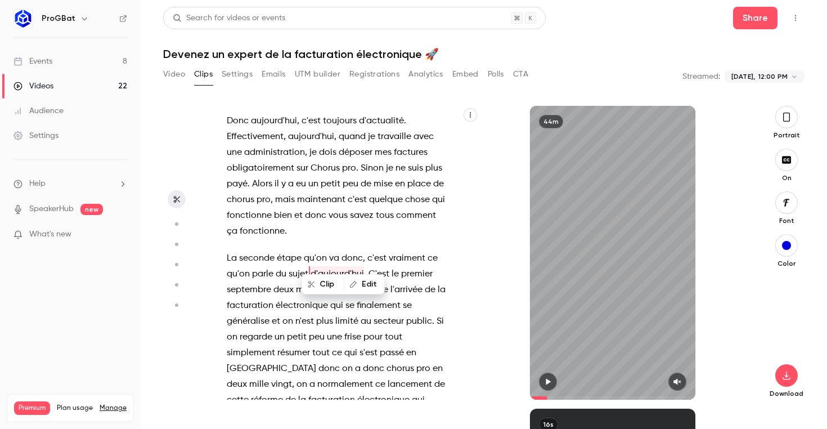
click at [380, 266] on span "C'est" at bounding box center [379, 274] width 21 height 16
click at [312, 282] on span "mille" at bounding box center [306, 290] width 20 height 16
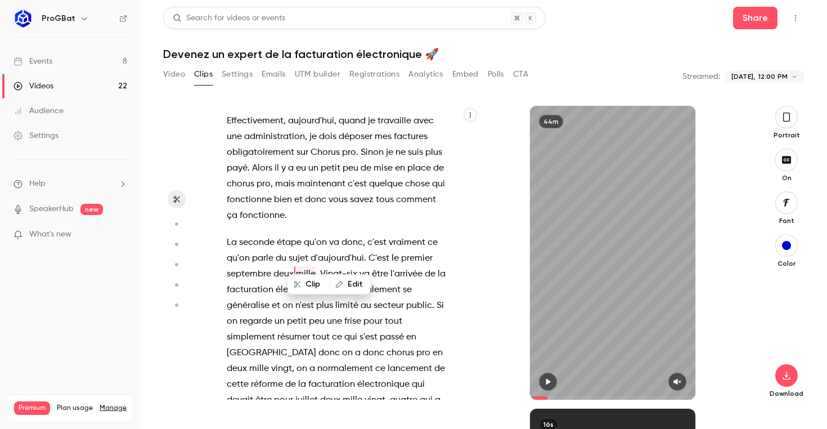
click at [331, 266] on span "Vingt-six" at bounding box center [338, 274] width 37 height 16
click at [388, 270] on span at bounding box center [389, 274] width 2 height 9
click at [272, 282] on span "facturation" at bounding box center [250, 290] width 47 height 16
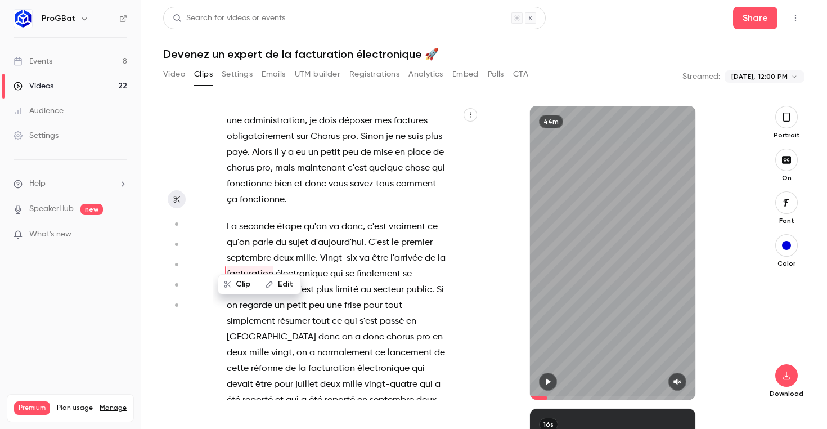
click at [329, 282] on span "plus" at bounding box center [324, 290] width 17 height 16
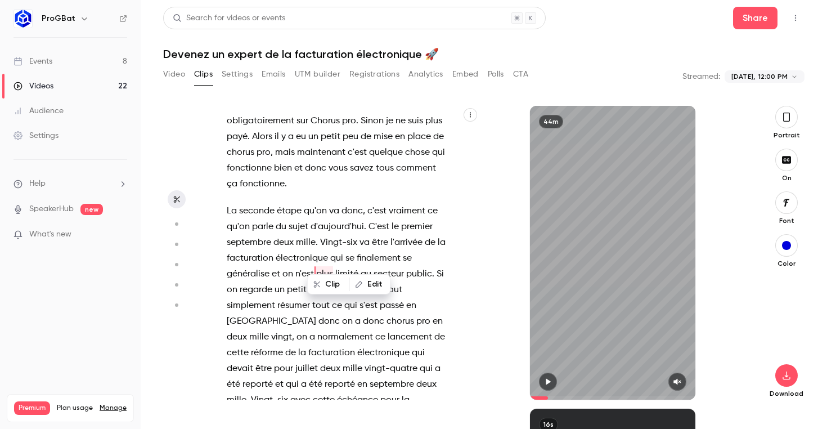
click at [263, 298] on span "simplement" at bounding box center [251, 306] width 48 height 16
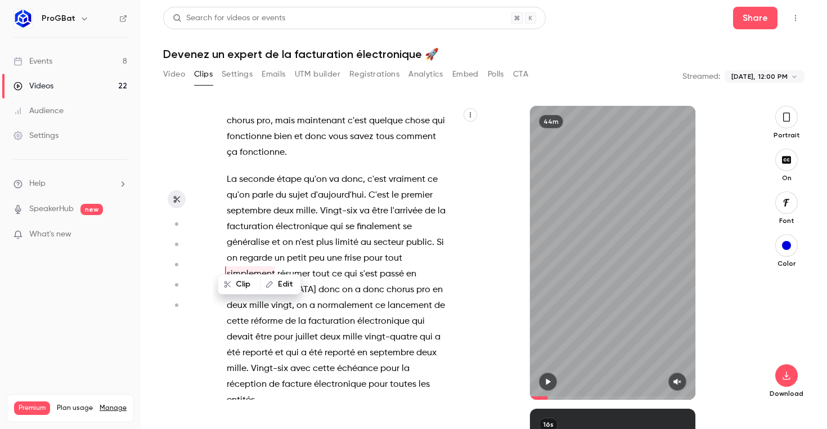
click at [443, 285] on span at bounding box center [444, 289] width 2 height 9
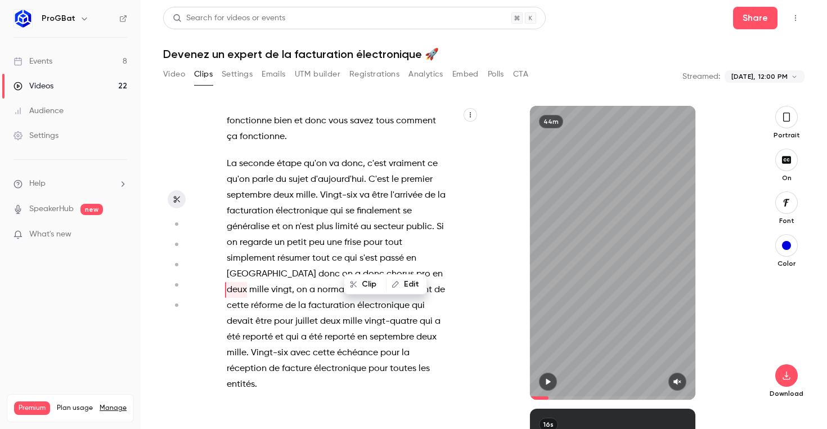
click at [369, 235] on span "pour" at bounding box center [373, 243] width 19 height 16
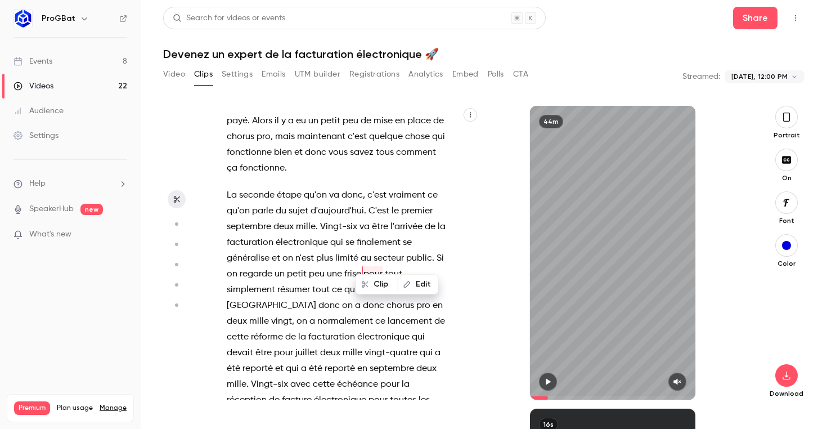
click at [245, 282] on span "simplement" at bounding box center [251, 290] width 48 height 16
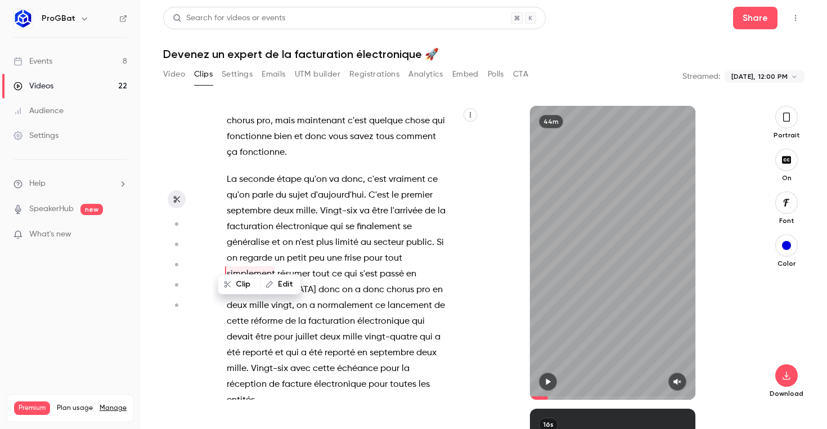
click at [309, 266] on span "résumer" at bounding box center [293, 274] width 33 height 16
click at [374, 266] on span "s'est" at bounding box center [369, 274] width 18 height 16
click at [332, 266] on span "ce" at bounding box center [337, 274] width 10 height 16
click at [314, 266] on span "tout" at bounding box center [320, 274] width 17 height 16
click at [317, 298] on span "normalement" at bounding box center [345, 306] width 56 height 16
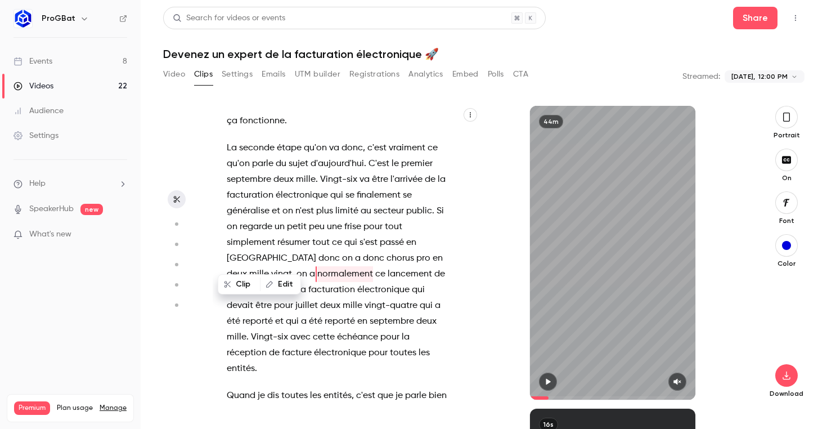
click at [416, 313] on span "deux" at bounding box center [426, 321] width 20 height 16
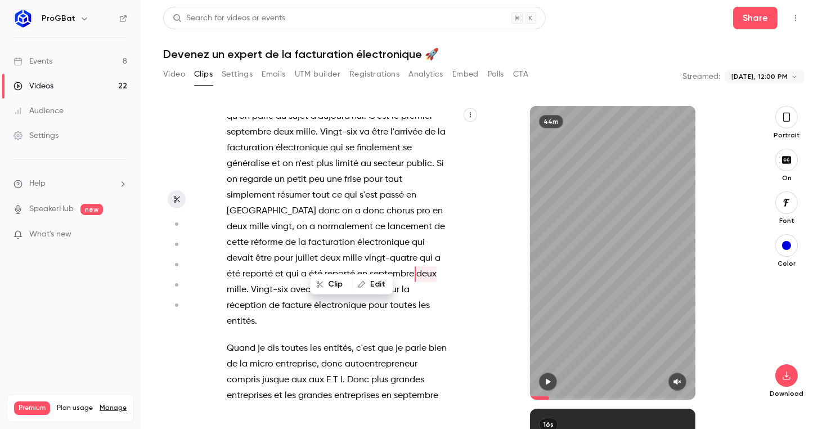
click at [433, 203] on span "en" at bounding box center [438, 211] width 10 height 16
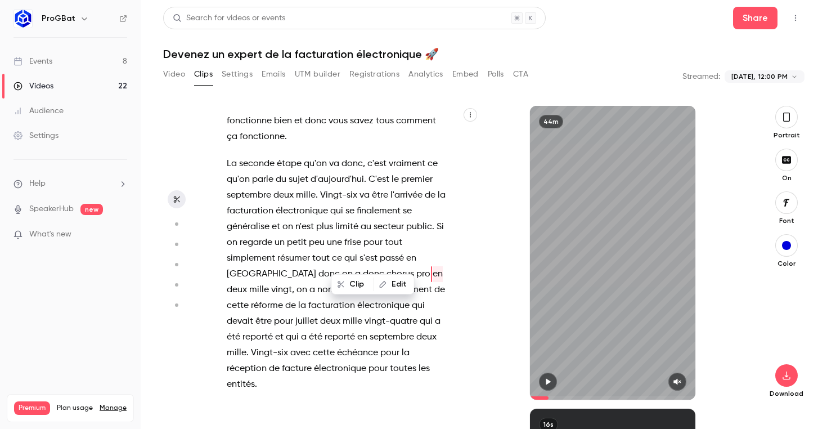
click at [548, 378] on icon "button" at bounding box center [548, 382] width 9 height 8
click at [672, 384] on button "button" at bounding box center [677, 382] width 18 height 18
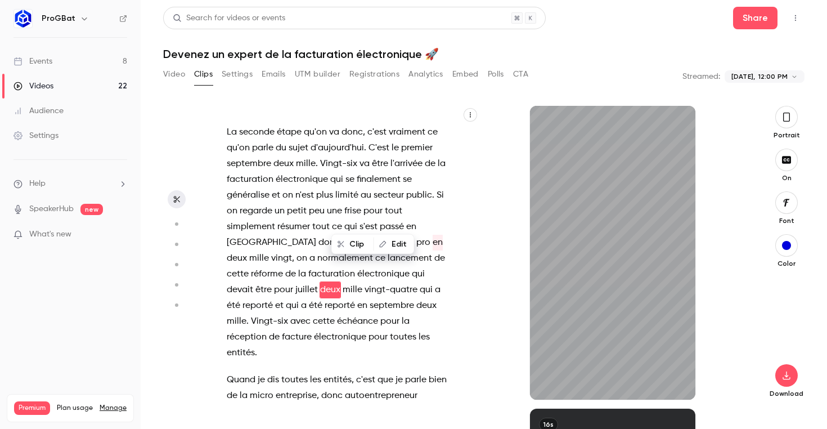
scroll to position [1758, 0]
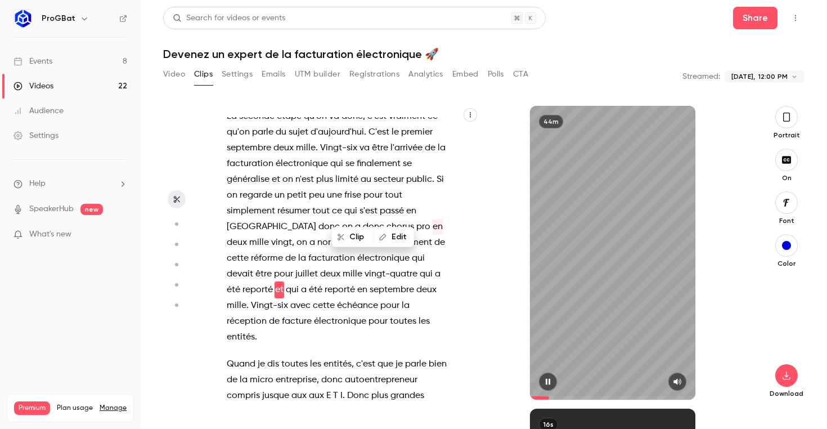
click at [551, 378] on icon "button" at bounding box center [548, 382] width 9 height 8
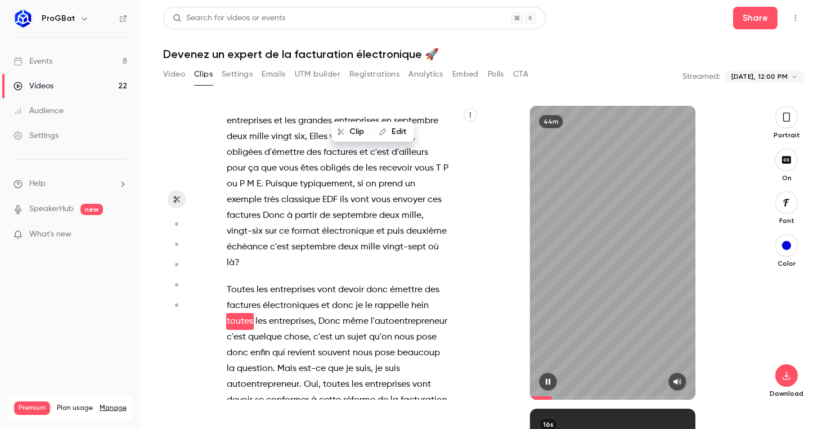
scroll to position [2065, 0]
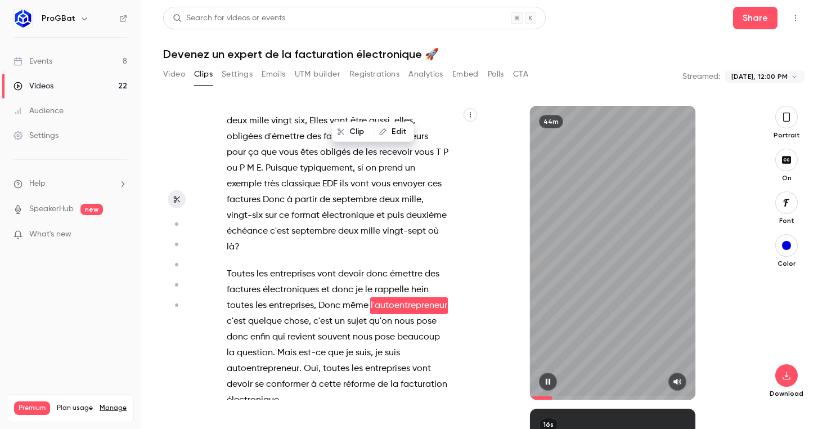
click at [550, 380] on icon "button" at bounding box center [548, 382] width 5 height 6
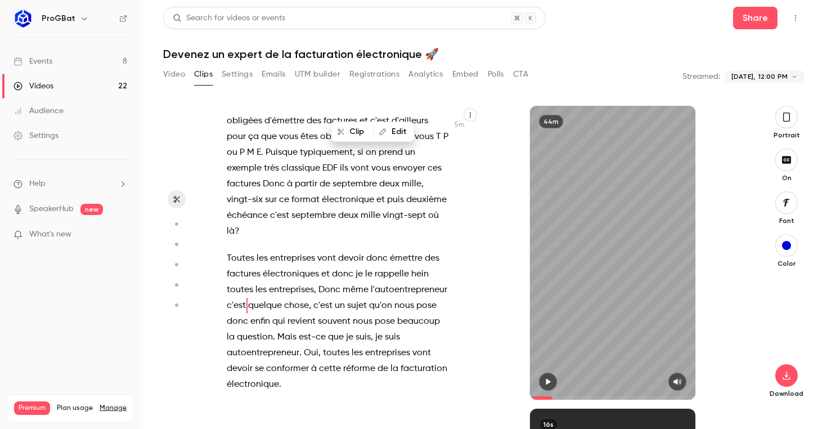
click at [550, 380] on icon "button" at bounding box center [548, 382] width 5 height 6
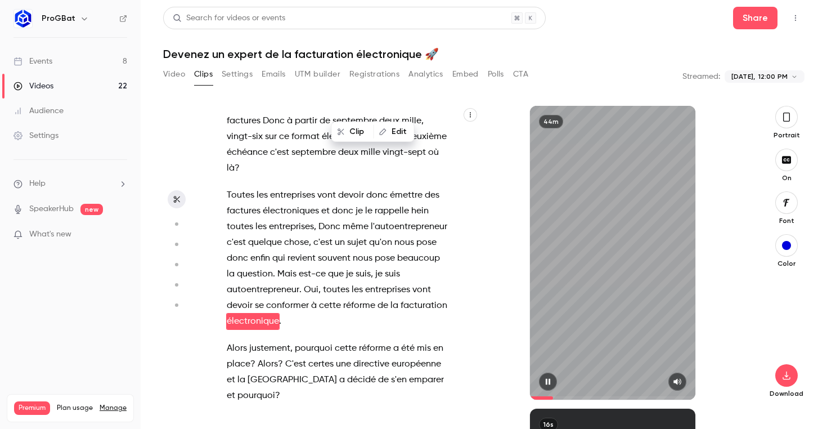
scroll to position [2159, 0]
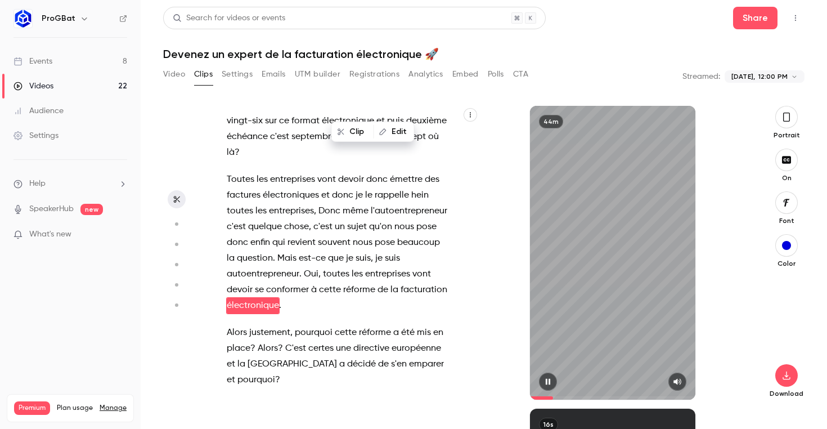
click at [550, 380] on icon "button" at bounding box center [548, 382] width 5 height 6
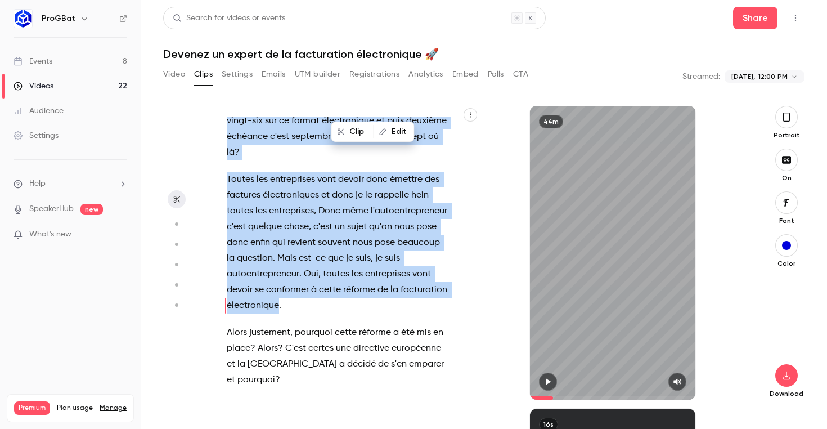
drag, startPoint x: 279, startPoint y: 259, endPoint x: 211, endPoint y: 150, distance: 127.9
click at [211, 150] on section "et bonjour à toutes et à tous et bienvenue dans ce cinquième rendez-vous dédié …" at bounding box center [483, 267] width 641 height 323
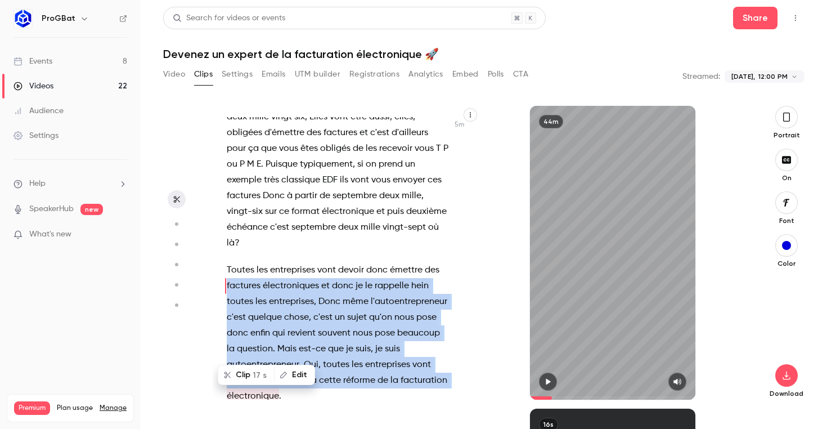
scroll to position [2049, 0]
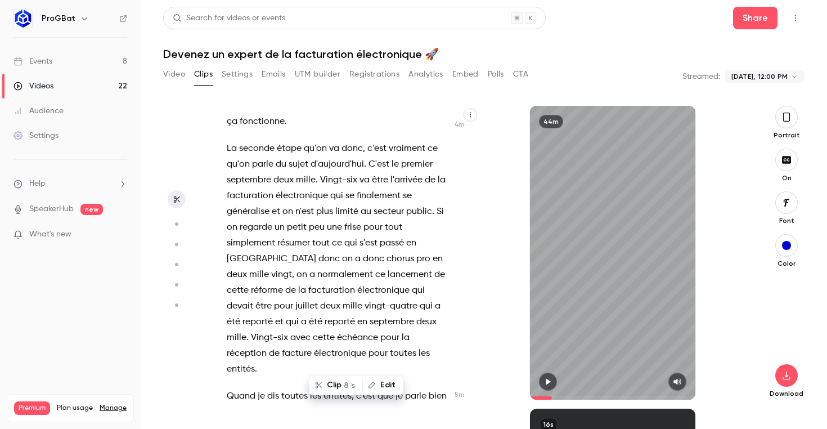
click at [268, 204] on span "généralise" at bounding box center [248, 212] width 43 height 16
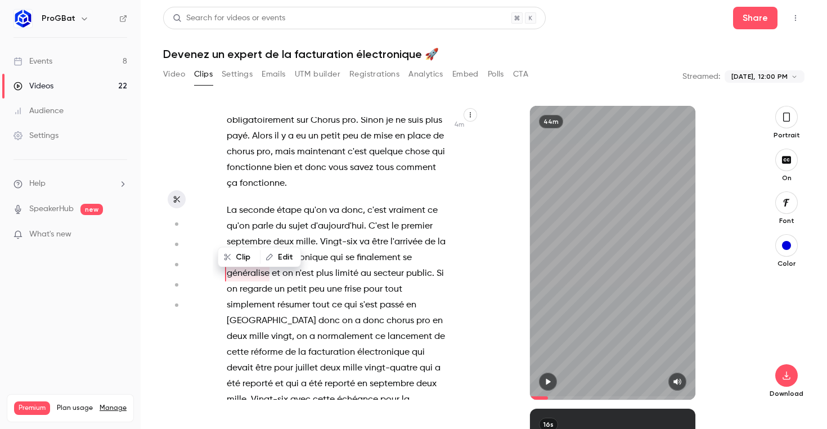
scroll to position [1664, 0]
click at [320, 235] on span "Vingt-six" at bounding box center [338, 243] width 37 height 16
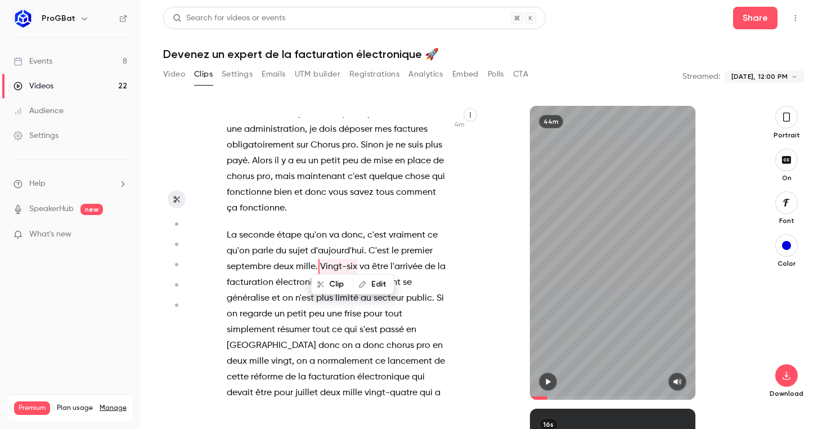
scroll to position [1632, 0]
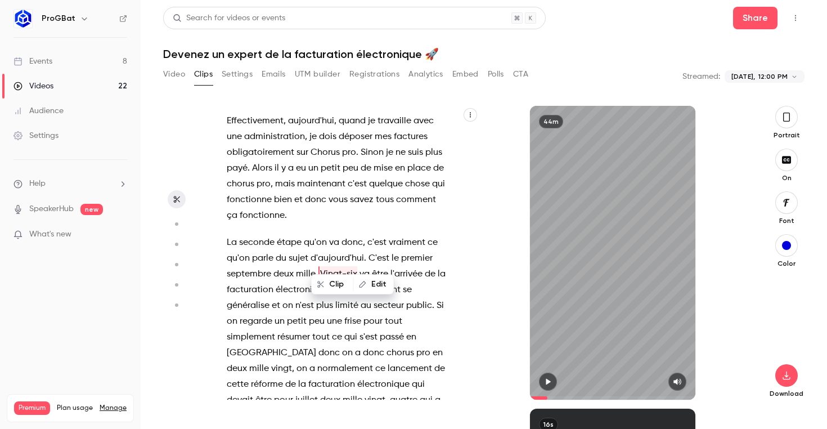
click at [309, 329] on span "résumer" at bounding box center [293, 337] width 33 height 16
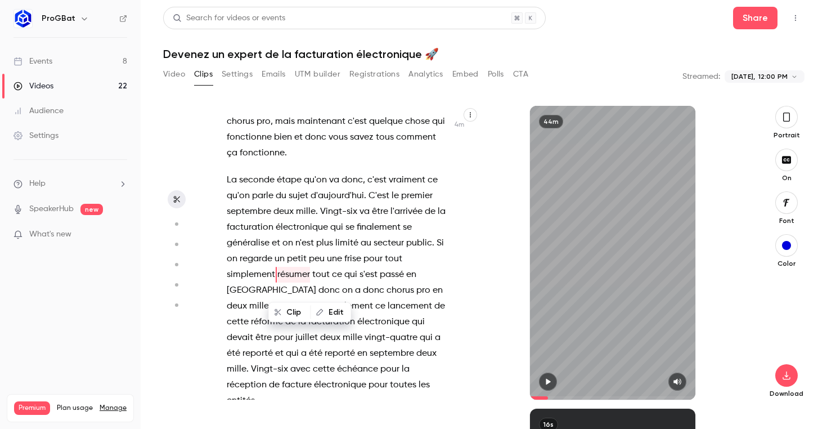
scroll to position [1695, 0]
click at [409, 235] on span "public" at bounding box center [419, 243] width 26 height 16
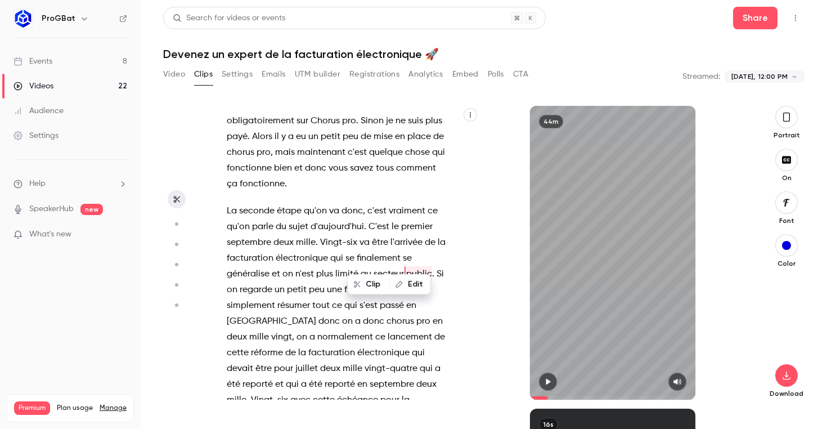
click at [437, 266] on span "Si" at bounding box center [440, 274] width 7 height 16
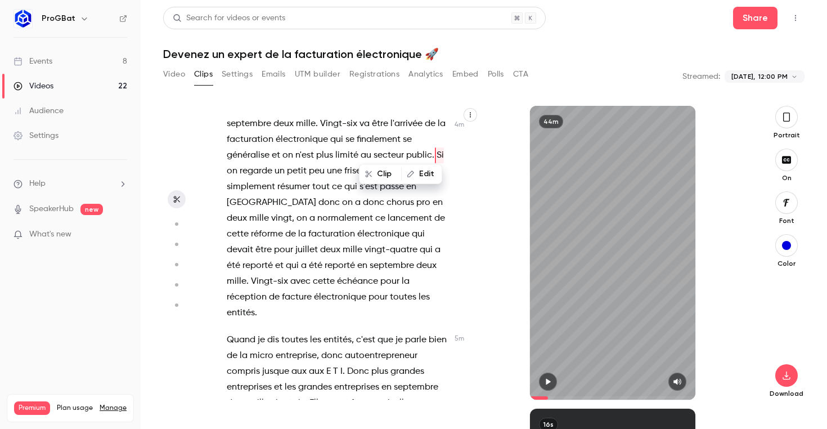
scroll to position [1755, 0]
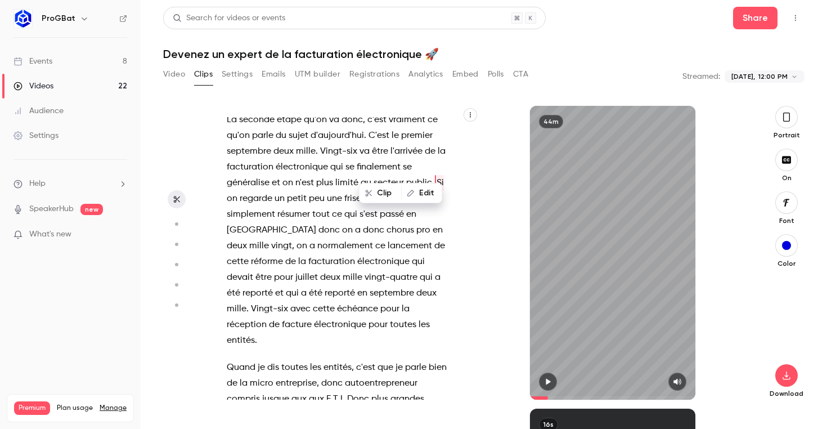
click at [551, 378] on icon "button" at bounding box center [548, 382] width 9 height 8
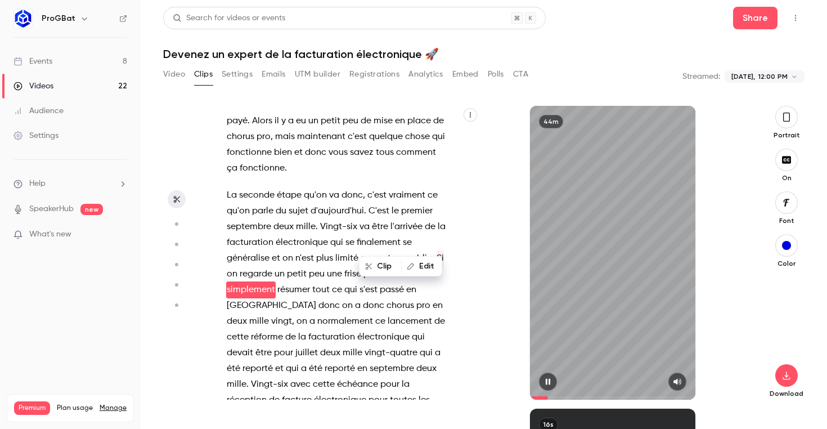
scroll to position [1695, 0]
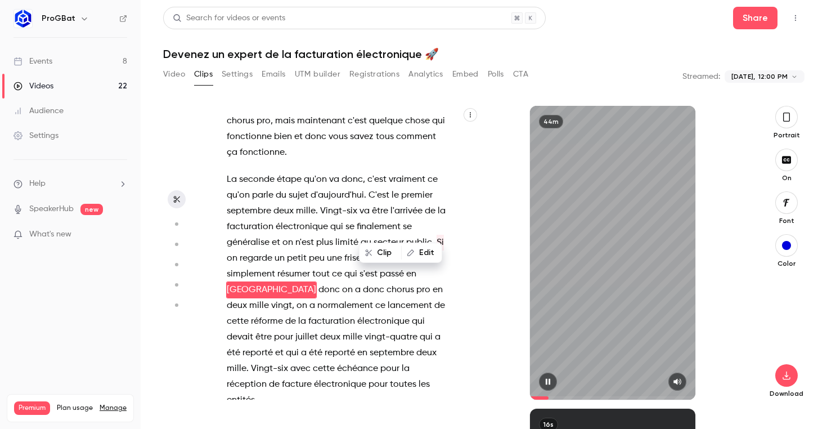
click at [551, 378] on icon "button" at bounding box center [548, 382] width 9 height 8
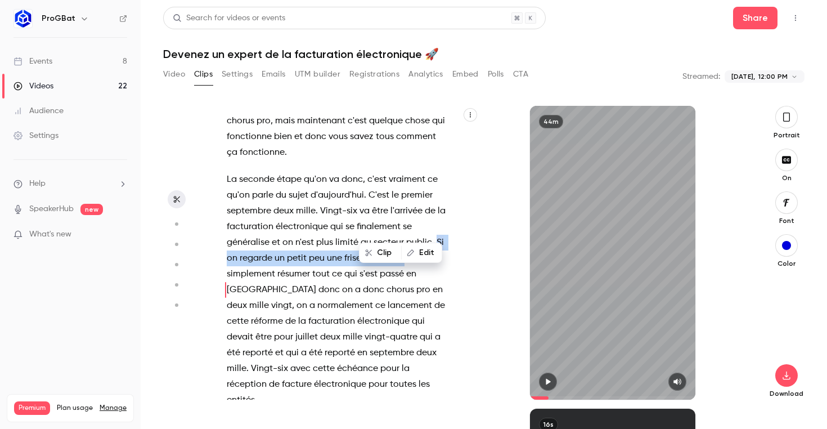
drag, startPoint x: 437, startPoint y: 222, endPoint x: 445, endPoint y: 237, distance: 17.4
click at [445, 237] on p "La seconde étape qu'on va donc , c'est vraiment ce qu'on parle du sujet d'[DATE…" at bounding box center [338, 290] width 222 height 236
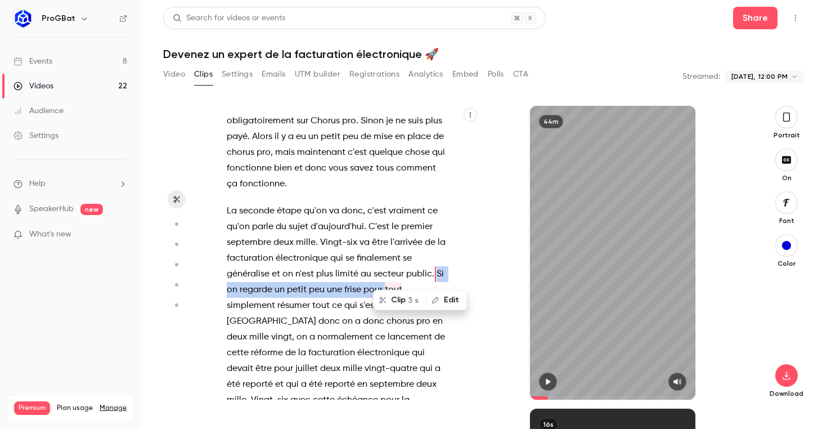
click at [433, 313] on span "en" at bounding box center [438, 321] width 10 height 16
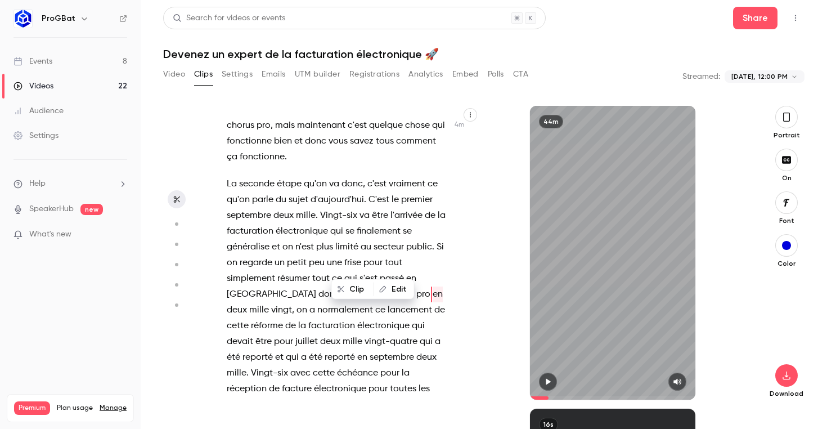
scroll to position [1711, 0]
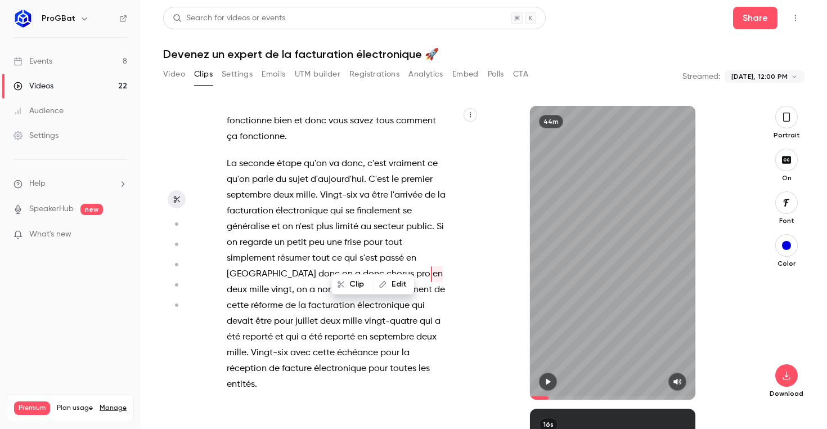
click at [554, 379] on button "button" at bounding box center [548, 382] width 18 height 18
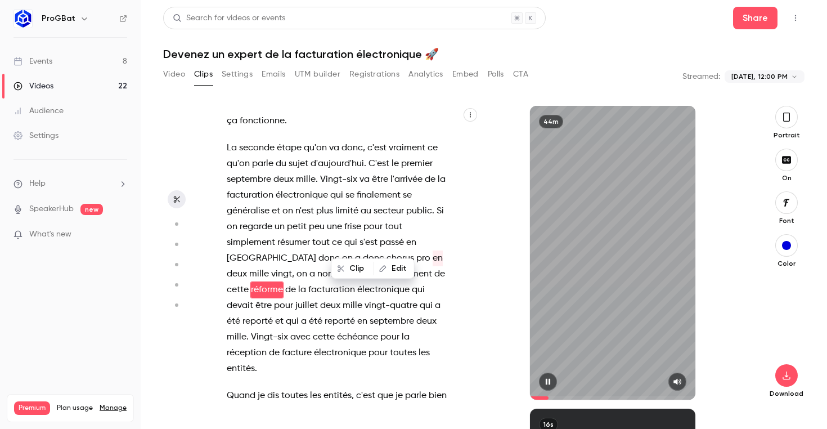
click at [554, 379] on button "button" at bounding box center [548, 382] width 18 height 18
click at [318, 250] on span "donc" at bounding box center [328, 258] width 21 height 16
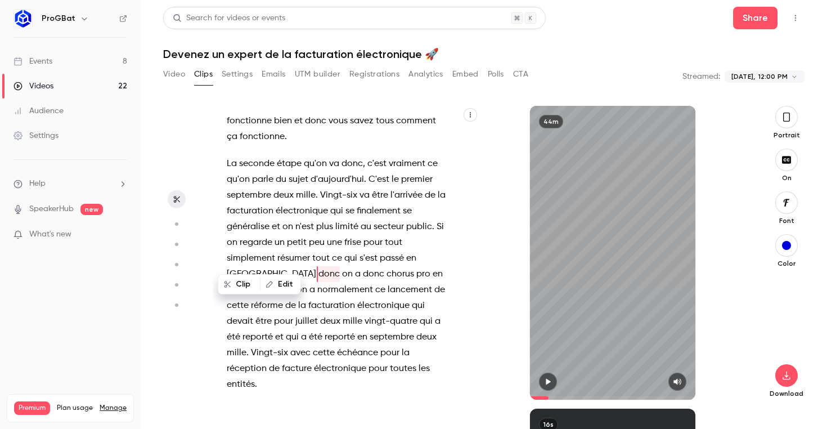
click at [554, 380] on button "button" at bounding box center [548, 382] width 18 height 18
click at [318, 266] on span "donc" at bounding box center [328, 274] width 21 height 16
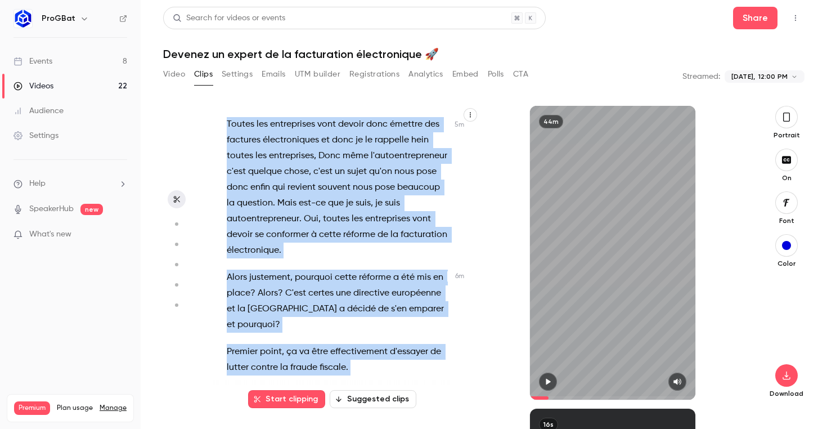
scroll to position [2215, 0]
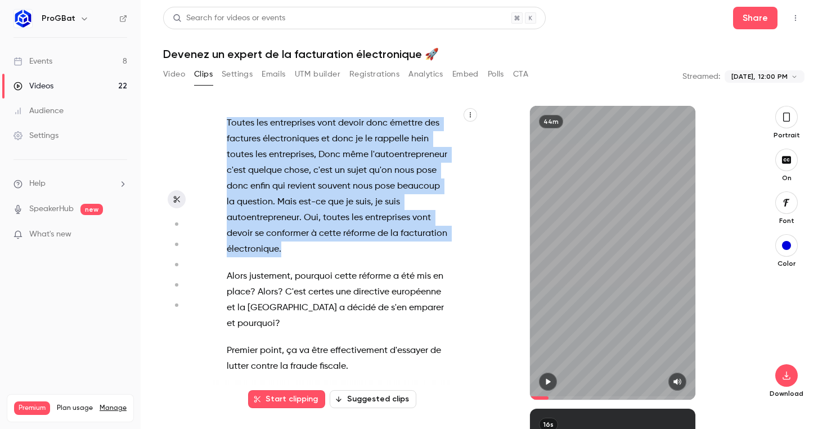
drag, startPoint x: 229, startPoint y: 256, endPoint x: 353, endPoint y: 209, distance: 132.8
click at [353, 209] on div "et bonjour à toutes et à tous et bienvenue dans ce cinquième rendez-vous dédié …" at bounding box center [343, 258] width 261 height 282
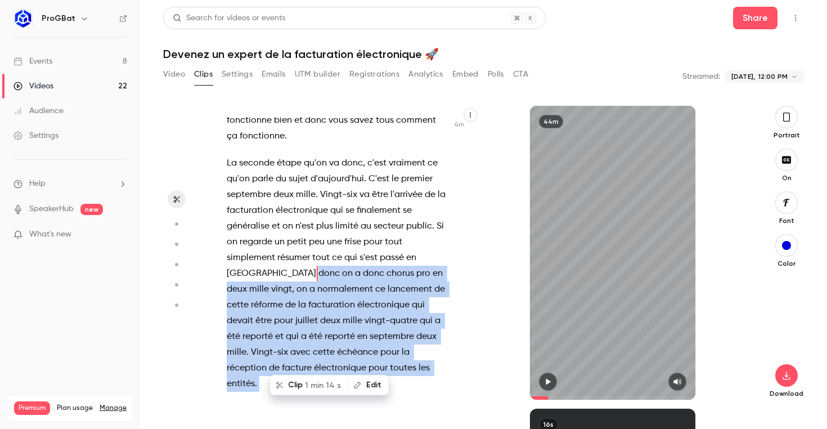
scroll to position [1711, 0]
click at [299, 380] on button "Clip 1 min 14 s" at bounding box center [309, 385] width 77 height 18
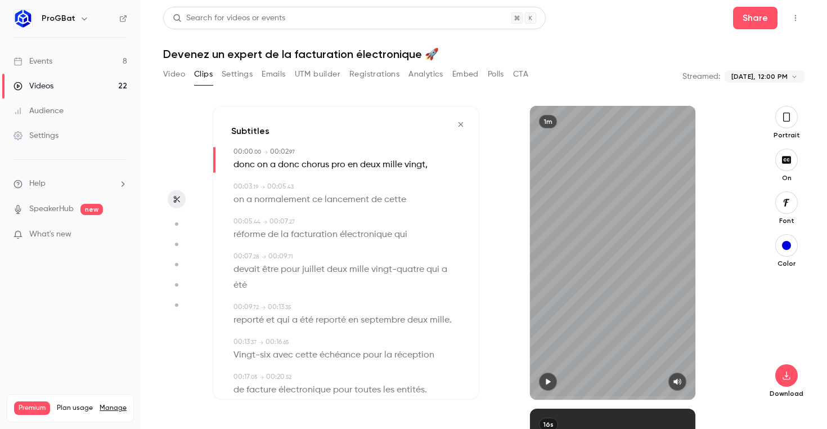
click at [546, 376] on button "button" at bounding box center [548, 382] width 18 height 18
click at [546, 379] on icon "button" at bounding box center [548, 382] width 9 height 8
click at [787, 124] on button "button" at bounding box center [786, 117] width 23 height 23
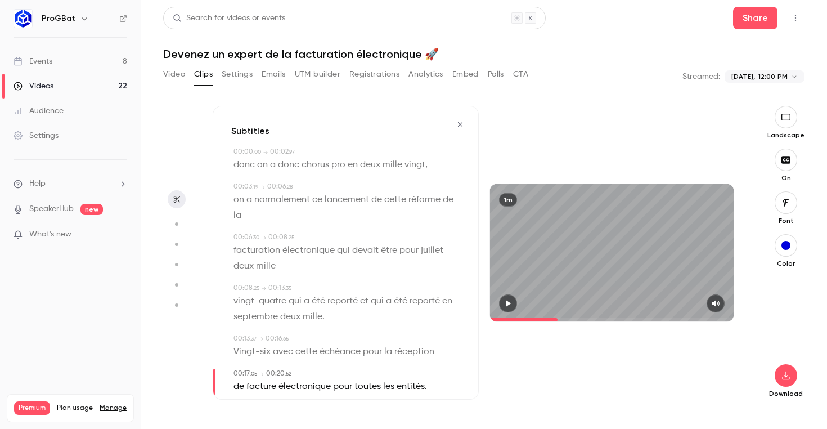
click at [511, 303] on icon "button" at bounding box center [508, 303] width 9 height 8
click at [782, 119] on icon "button" at bounding box center [786, 117] width 12 height 9
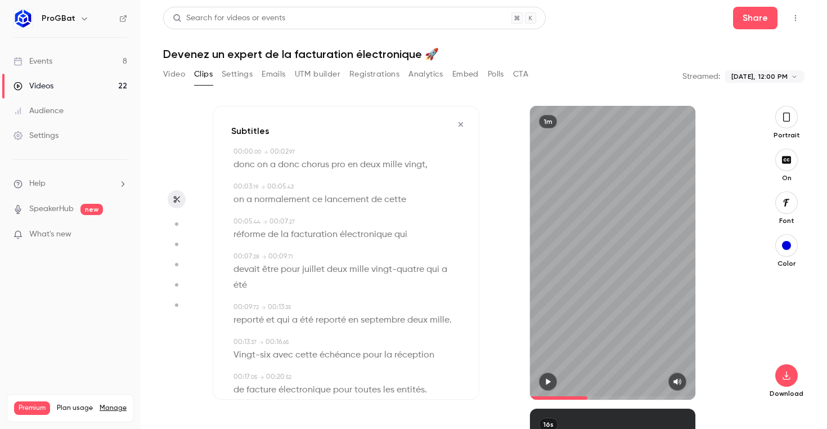
click at [782, 119] on button "button" at bounding box center [786, 117] width 23 height 23
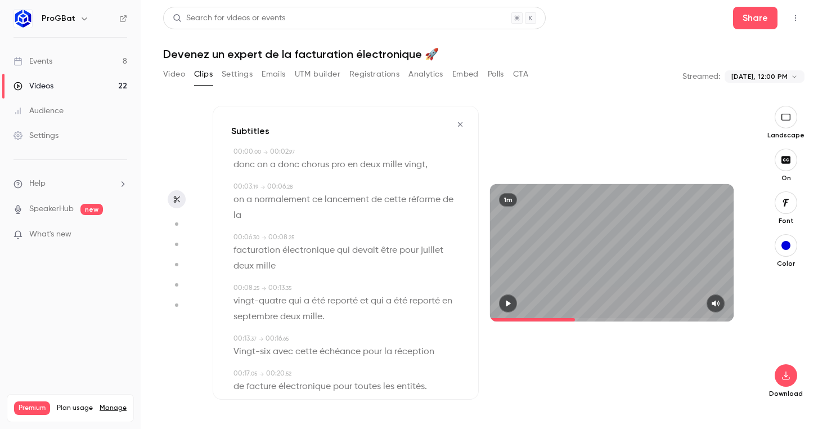
click at [622, 300] on div at bounding box center [612, 303] width 244 height 18
click at [508, 298] on button "button" at bounding box center [508, 303] width 18 height 18
type input "****"
click at [795, 369] on button "button" at bounding box center [786, 375] width 23 height 23
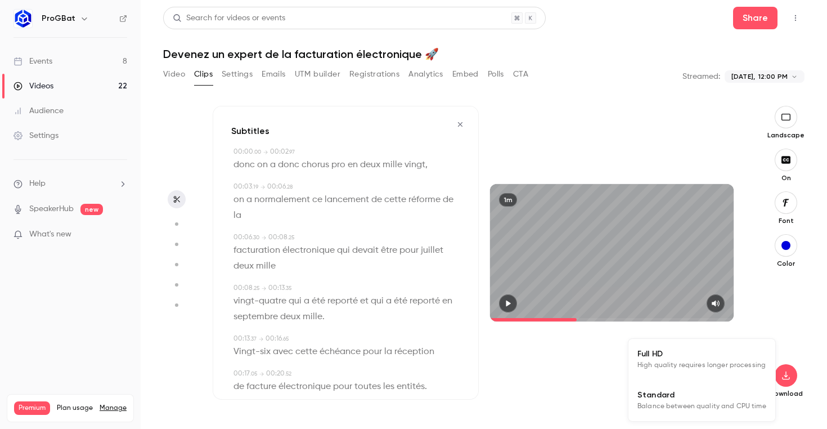
click at [710, 361] on span "High quality requires longer processing" at bounding box center [702, 365] width 128 height 11
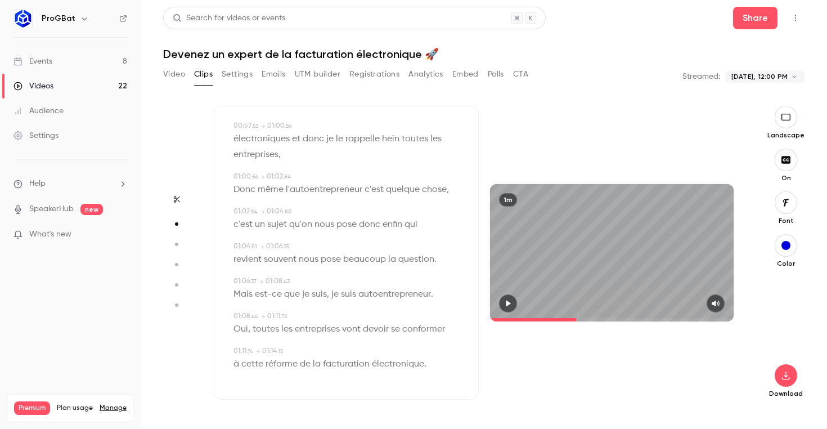
type input "****"
click at [39, 63] on div "Events" at bounding box center [33, 61] width 39 height 11
